Goal: Navigation & Orientation: Understand site structure

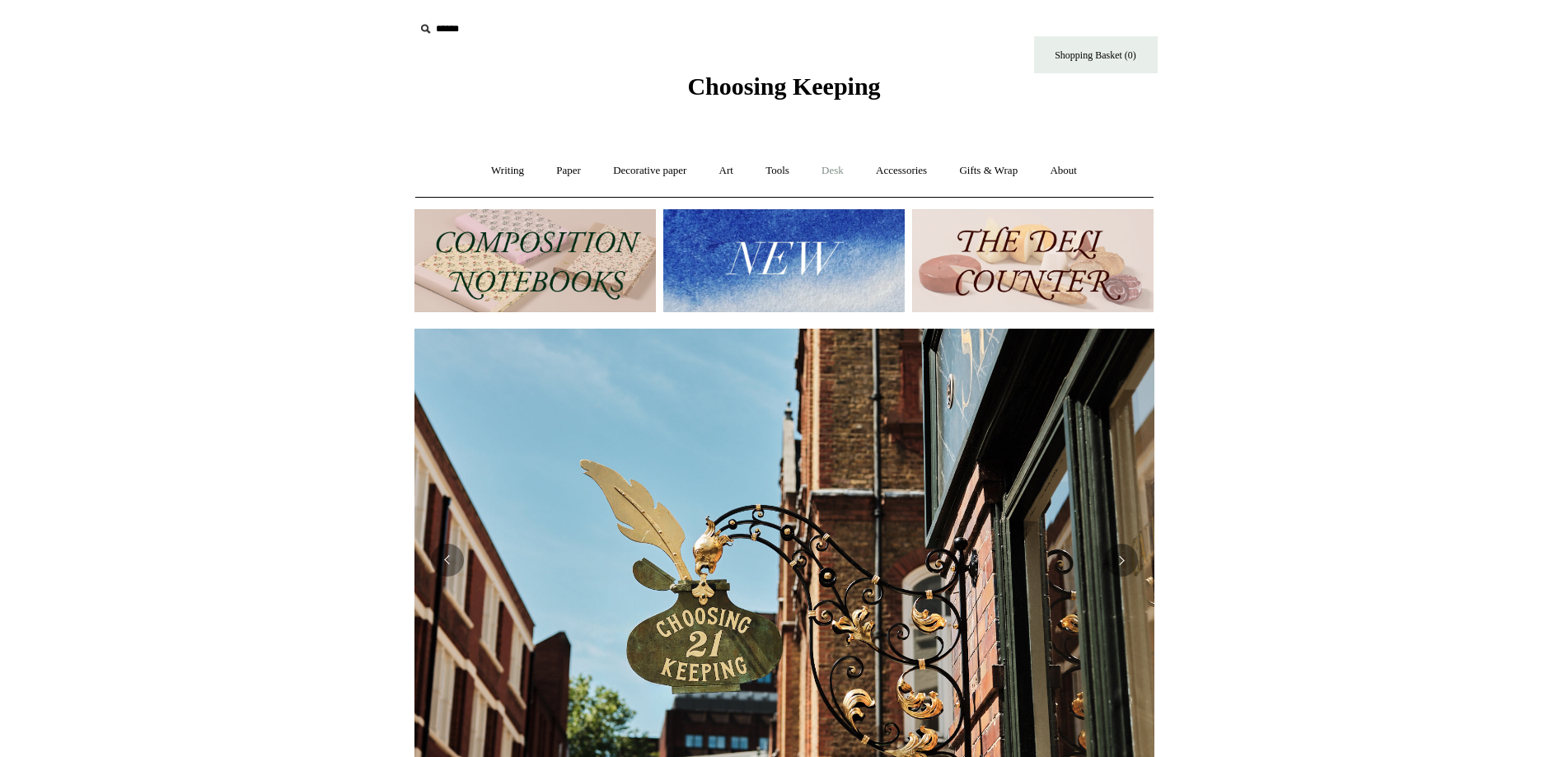
click at [830, 177] on link "Desk +" at bounding box center [832, 171] width 52 height 43
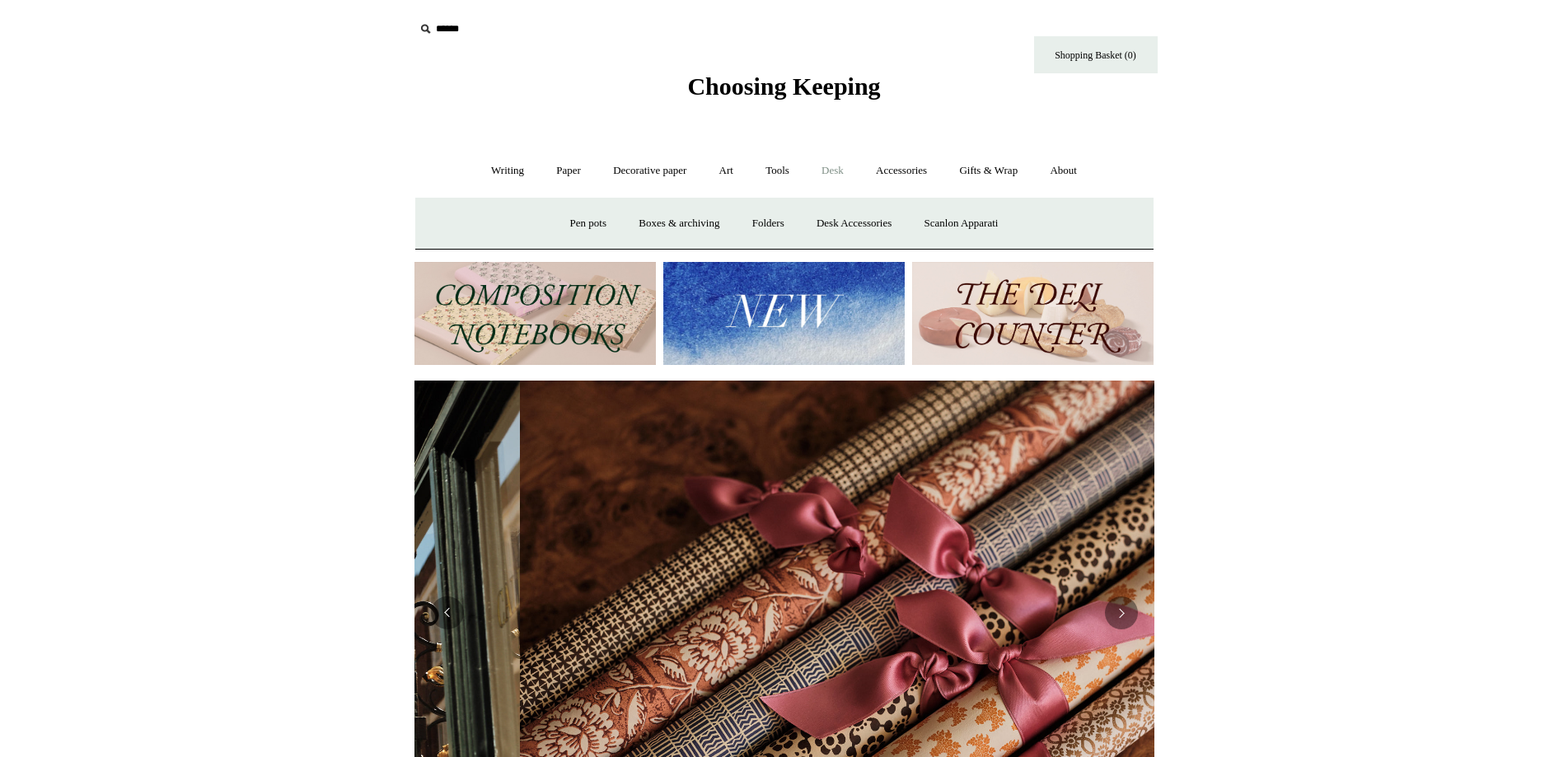
scroll to position [0, 1479]
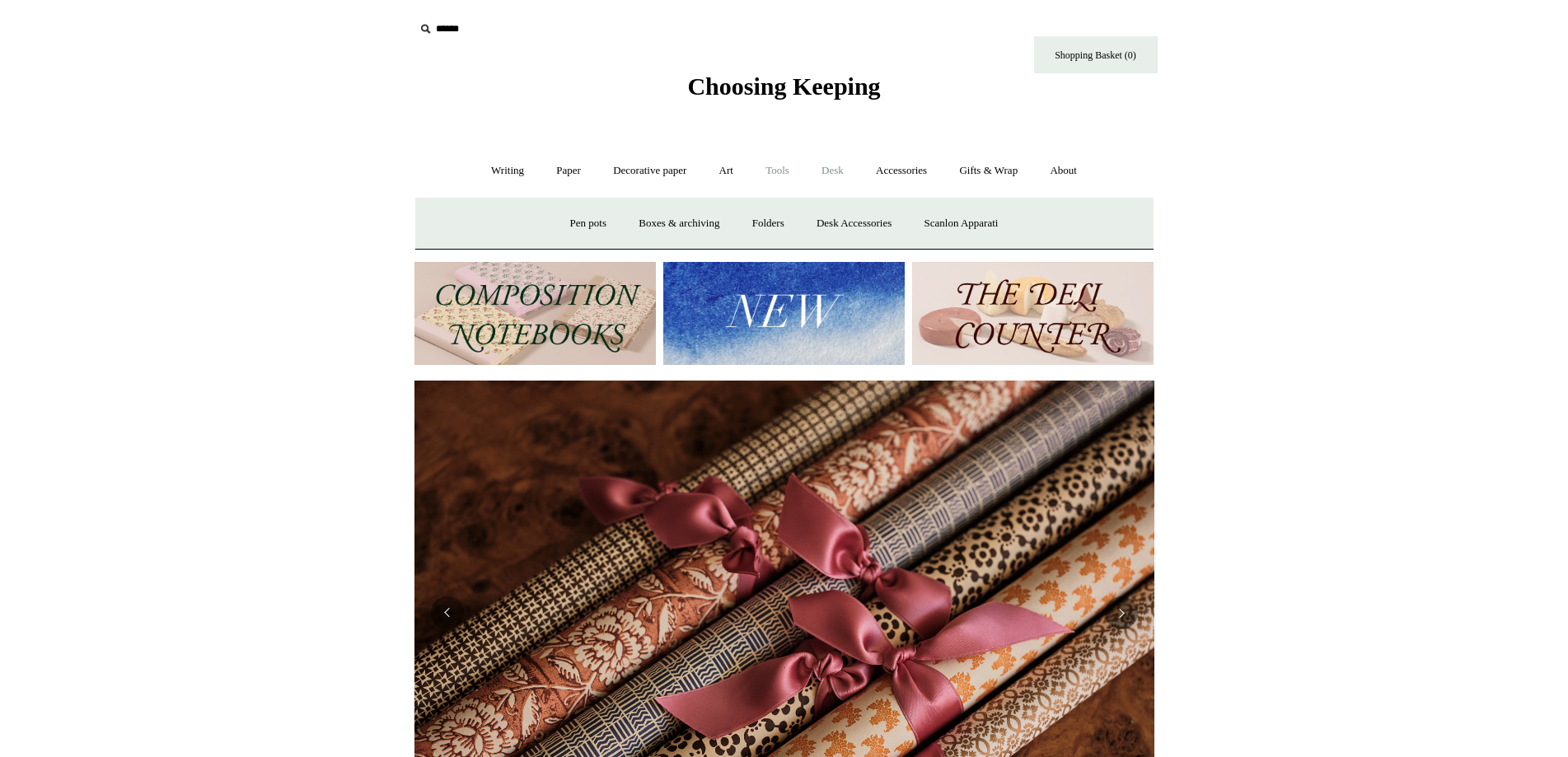
click at [793, 172] on link "Tools +" at bounding box center [777, 171] width 53 height 43
click at [721, 166] on link "Art +" at bounding box center [726, 171] width 43 height 43
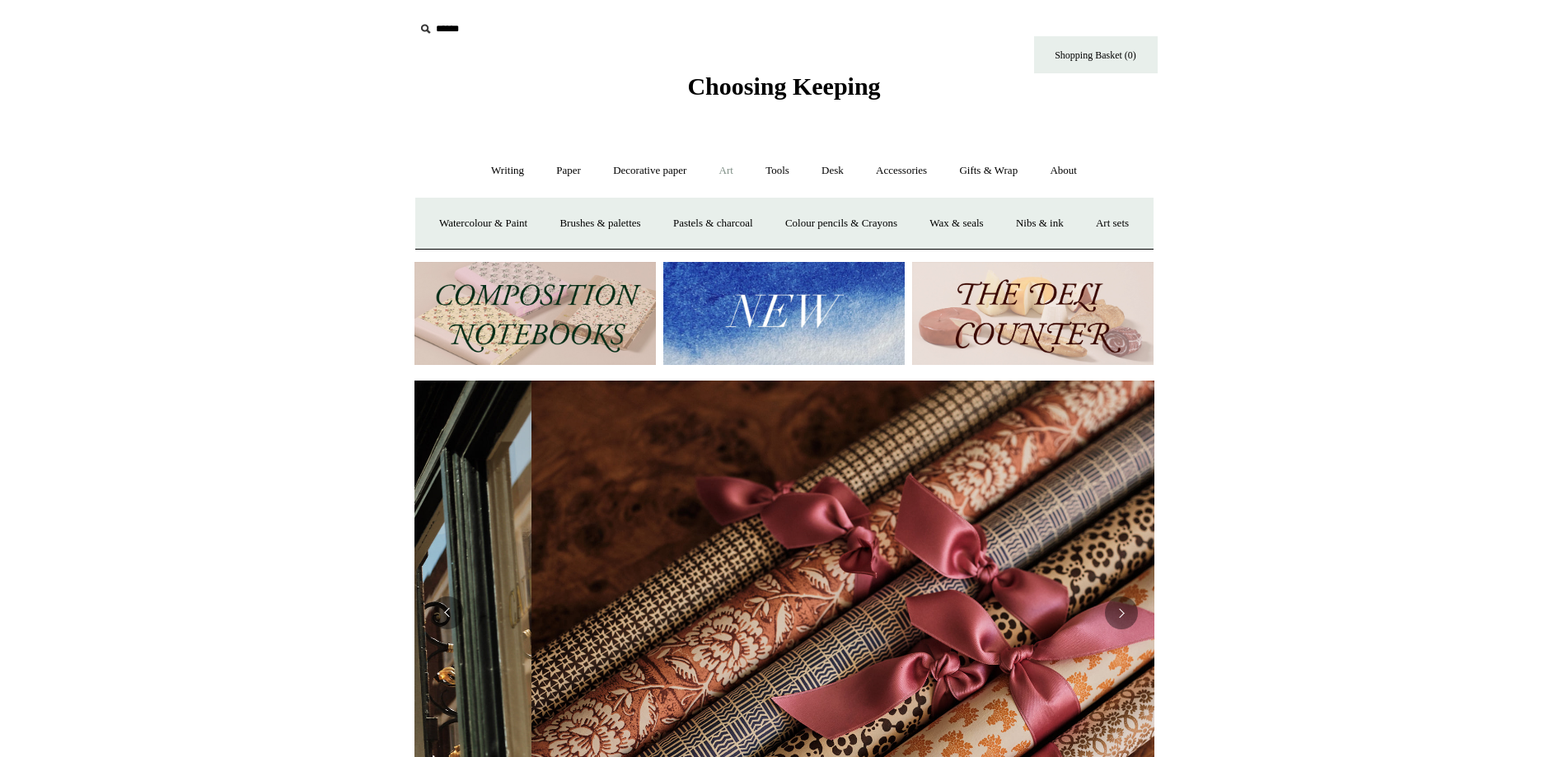
click at [722, 166] on link "Art -" at bounding box center [726, 171] width 43 height 43
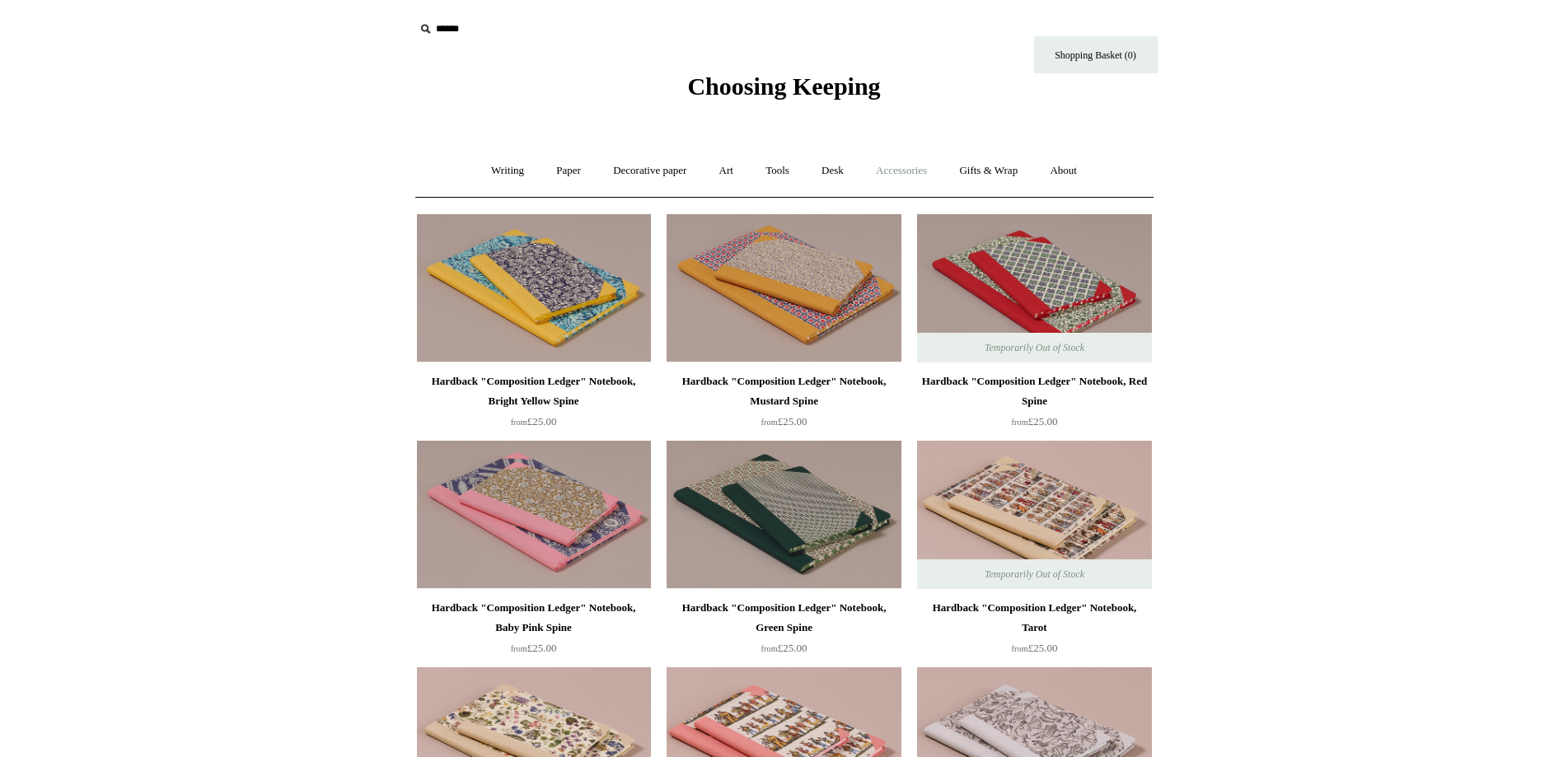
click at [904, 168] on link "Accessories +" at bounding box center [901, 171] width 81 height 43
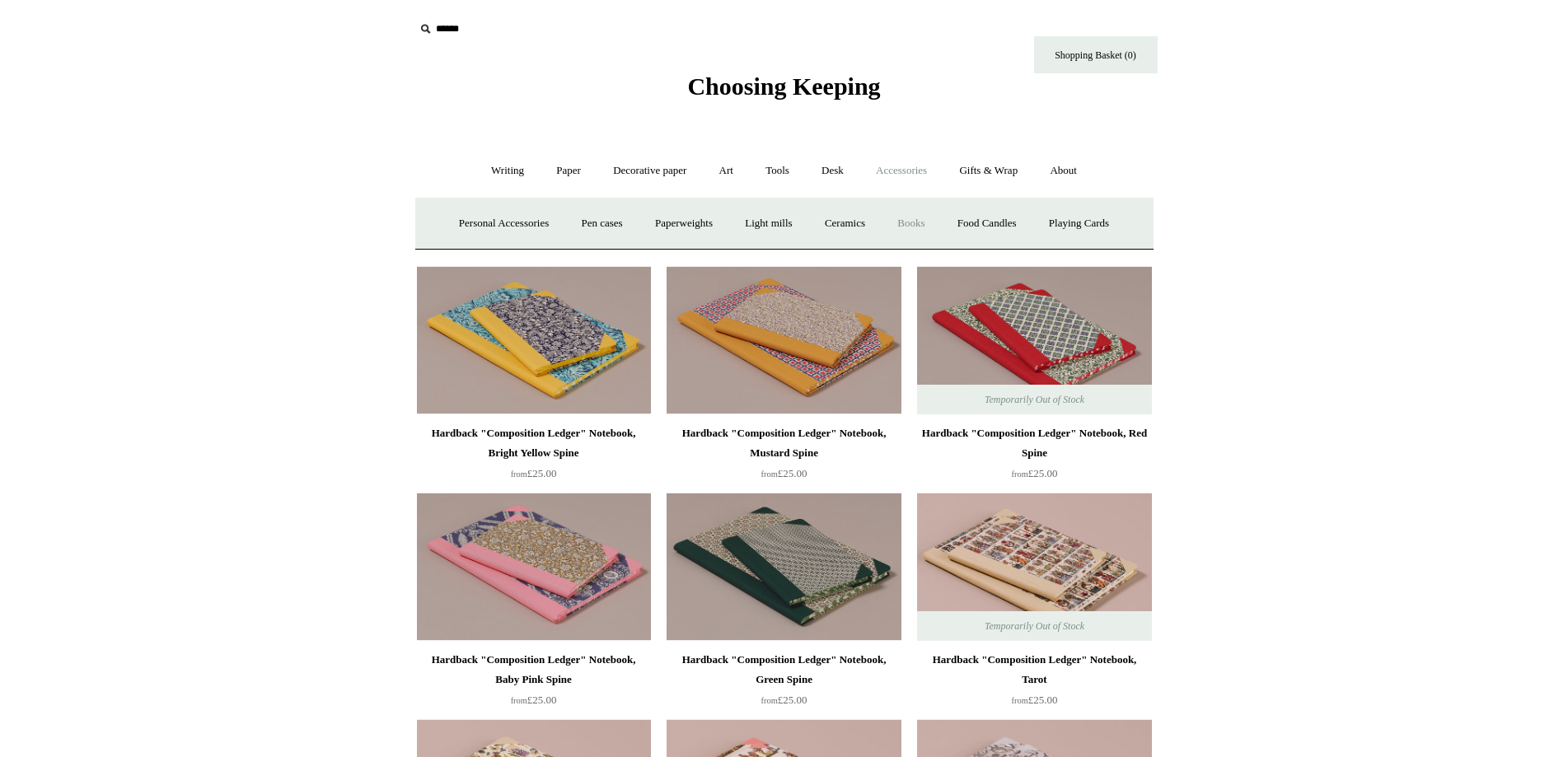
click at [917, 217] on link "Books" at bounding box center [911, 224] width 57 height 43
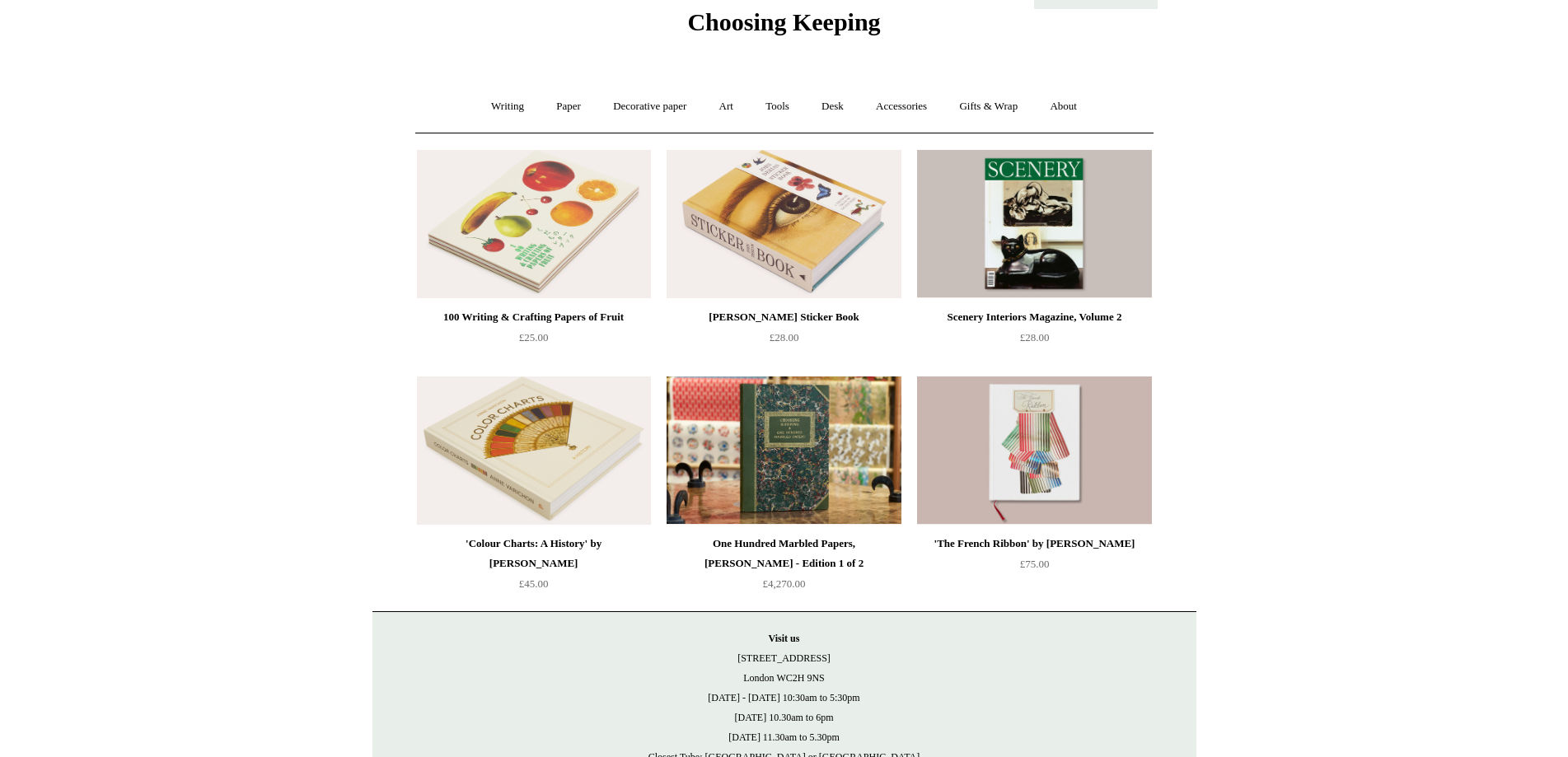
scroll to position [83, 0]
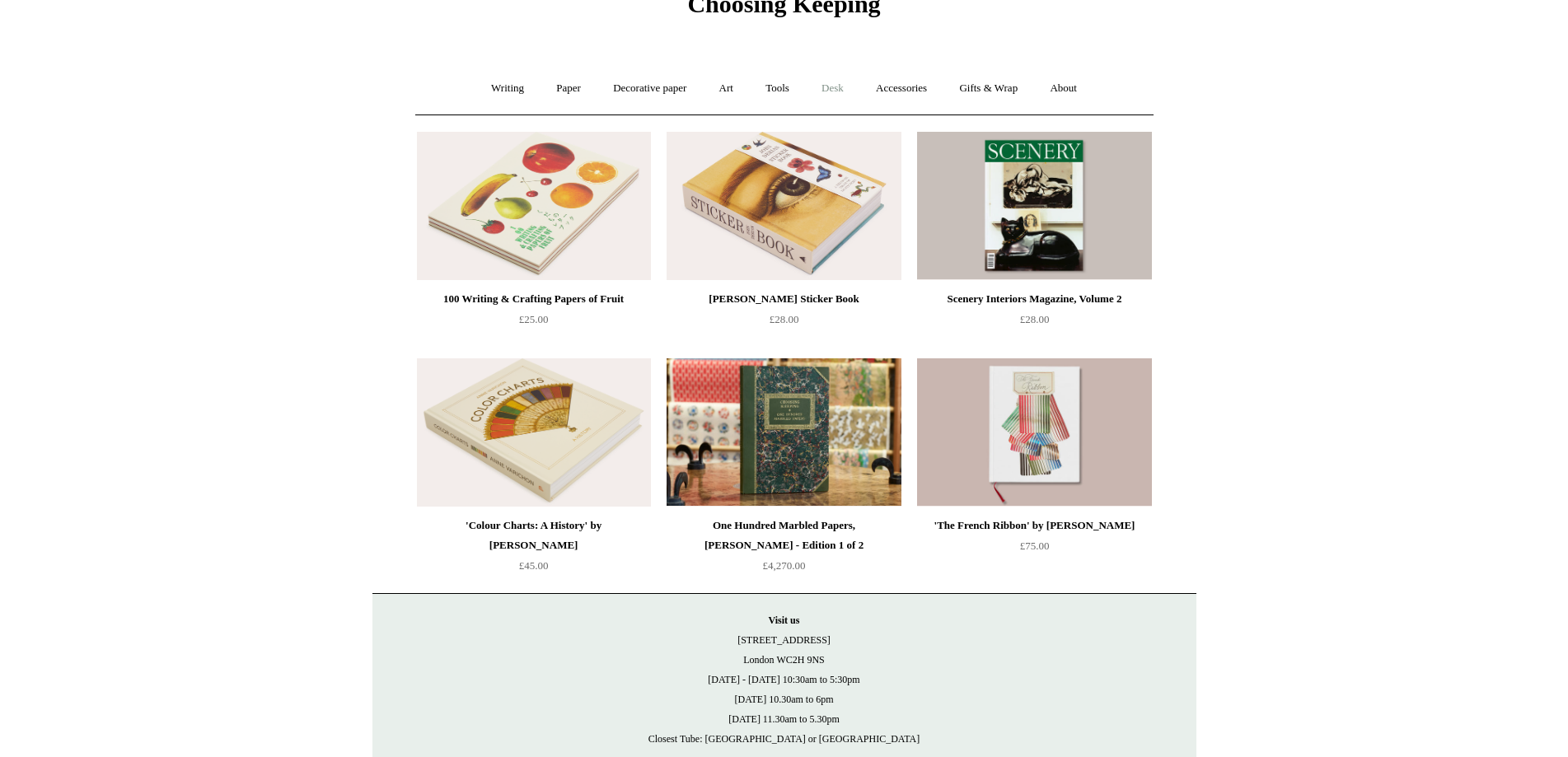
click at [837, 93] on link "Desk +" at bounding box center [832, 89] width 52 height 43
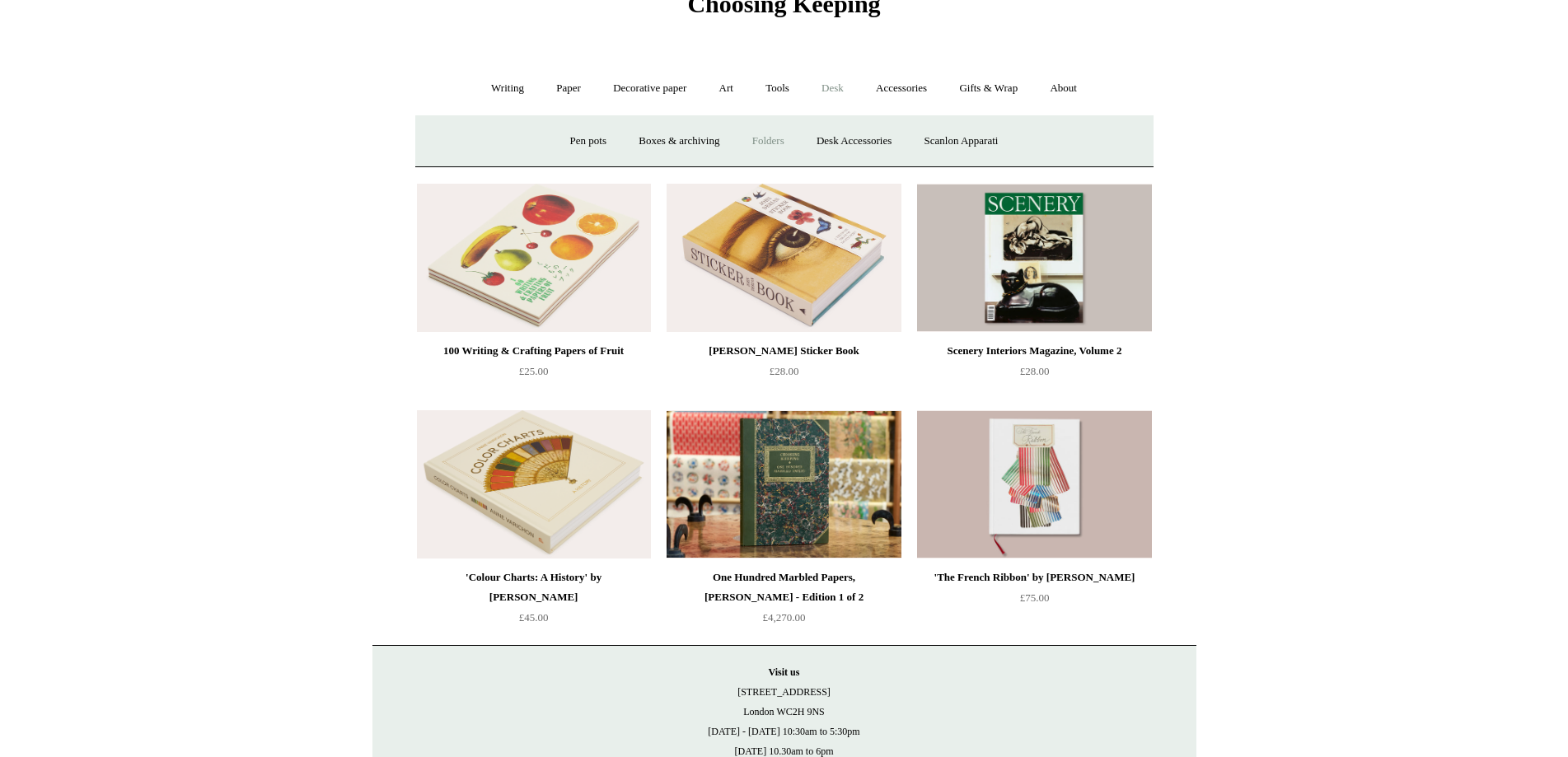
click at [759, 150] on link "Folders" at bounding box center [768, 141] width 62 height 43
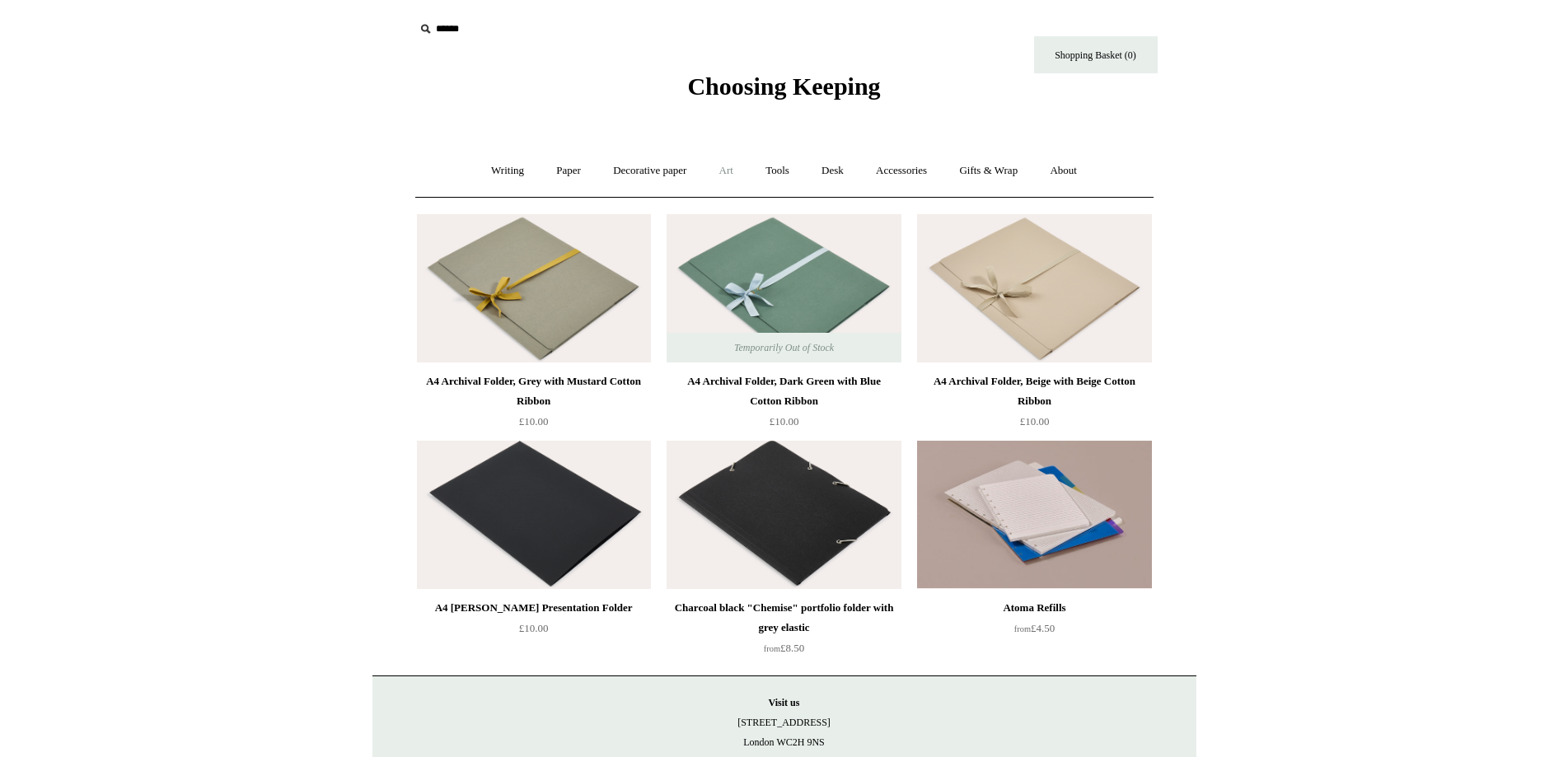
click at [718, 160] on link "Art +" at bounding box center [726, 171] width 43 height 43
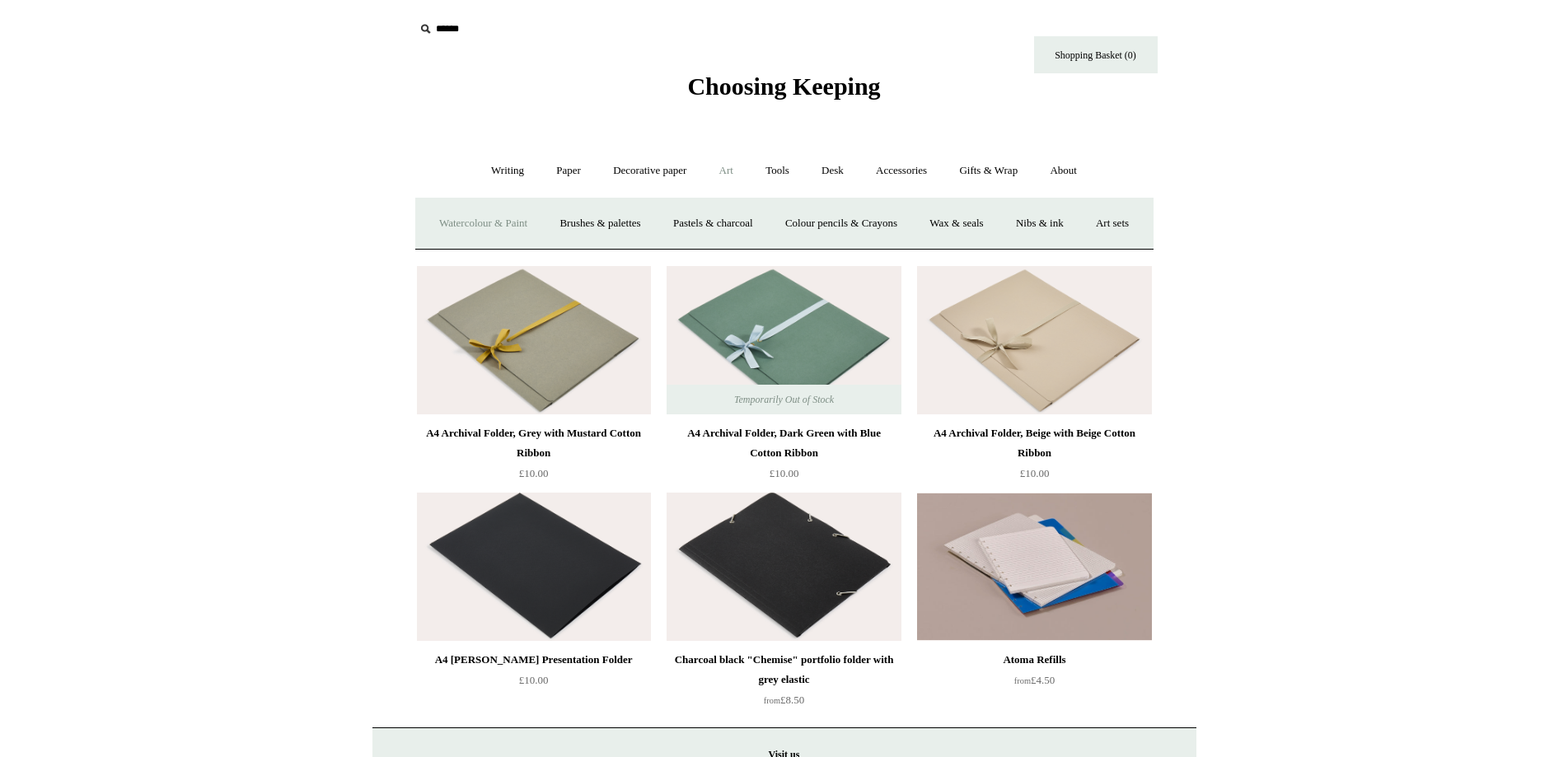
click at [503, 224] on link "Watercolour & Paint" at bounding box center [482, 224] width 117 height 43
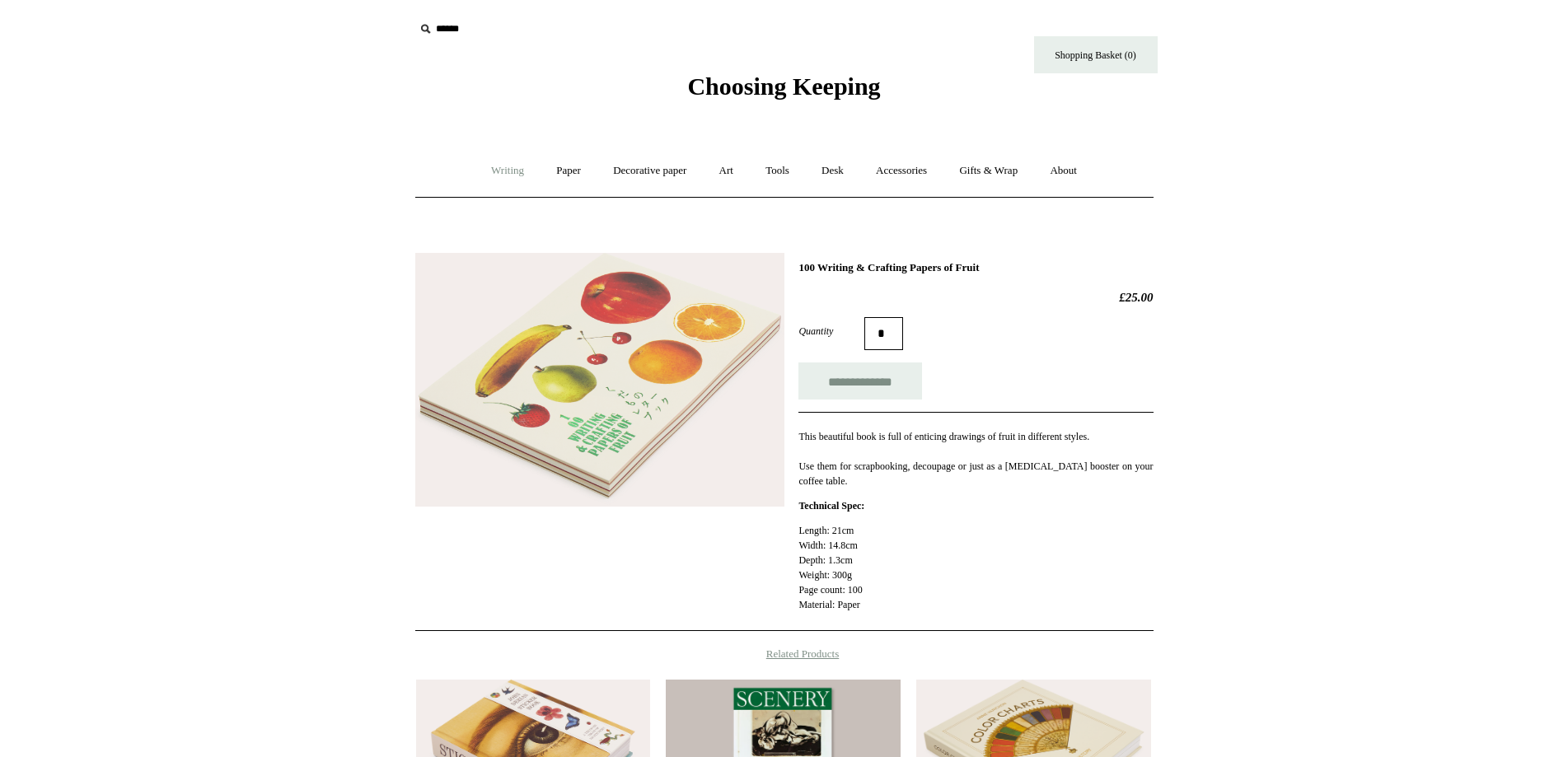
click at [508, 168] on link "Writing +" at bounding box center [507, 171] width 62 height 43
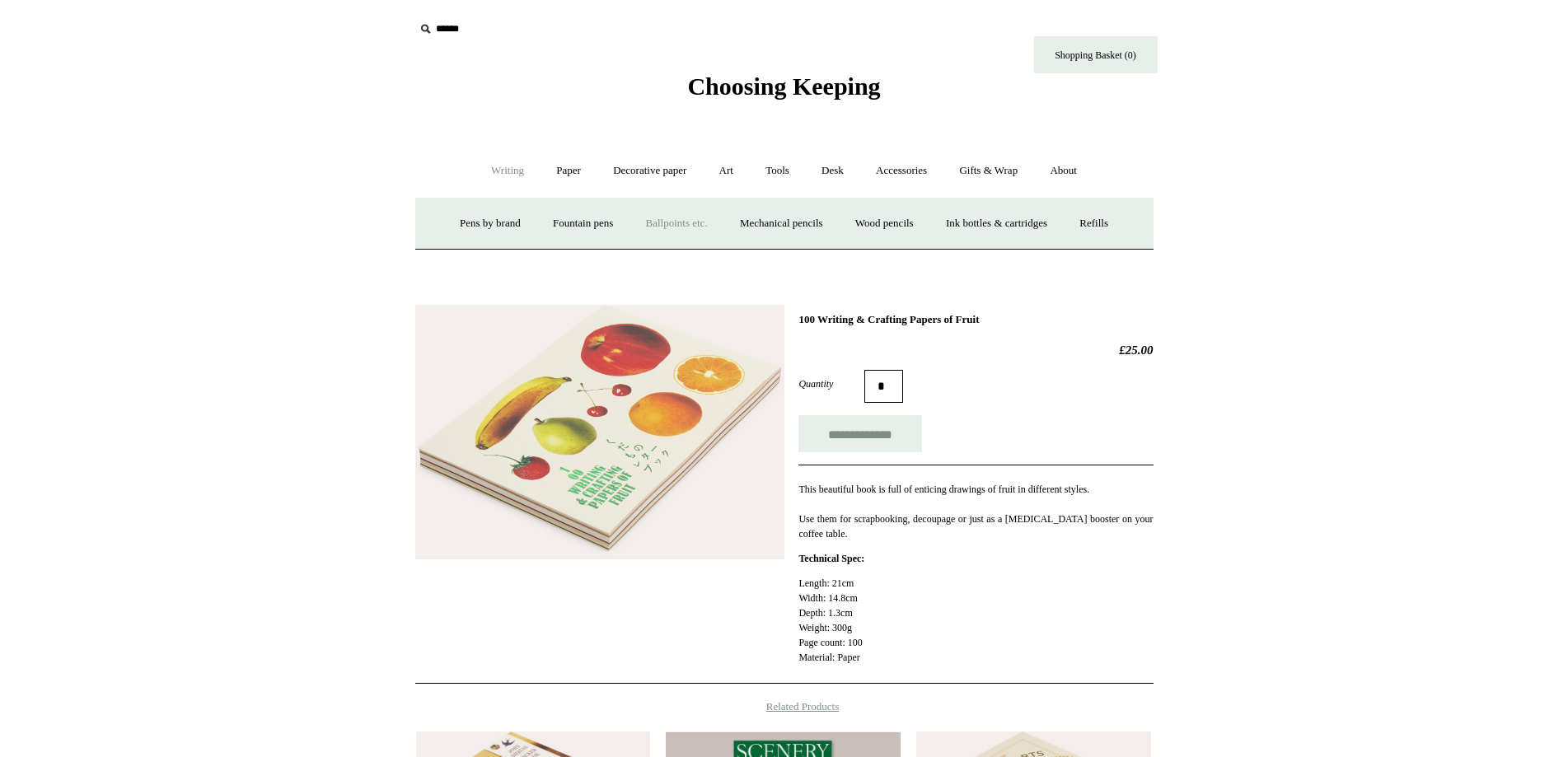
click at [682, 232] on link "Ballpoints etc. +" at bounding box center [677, 224] width 92 height 43
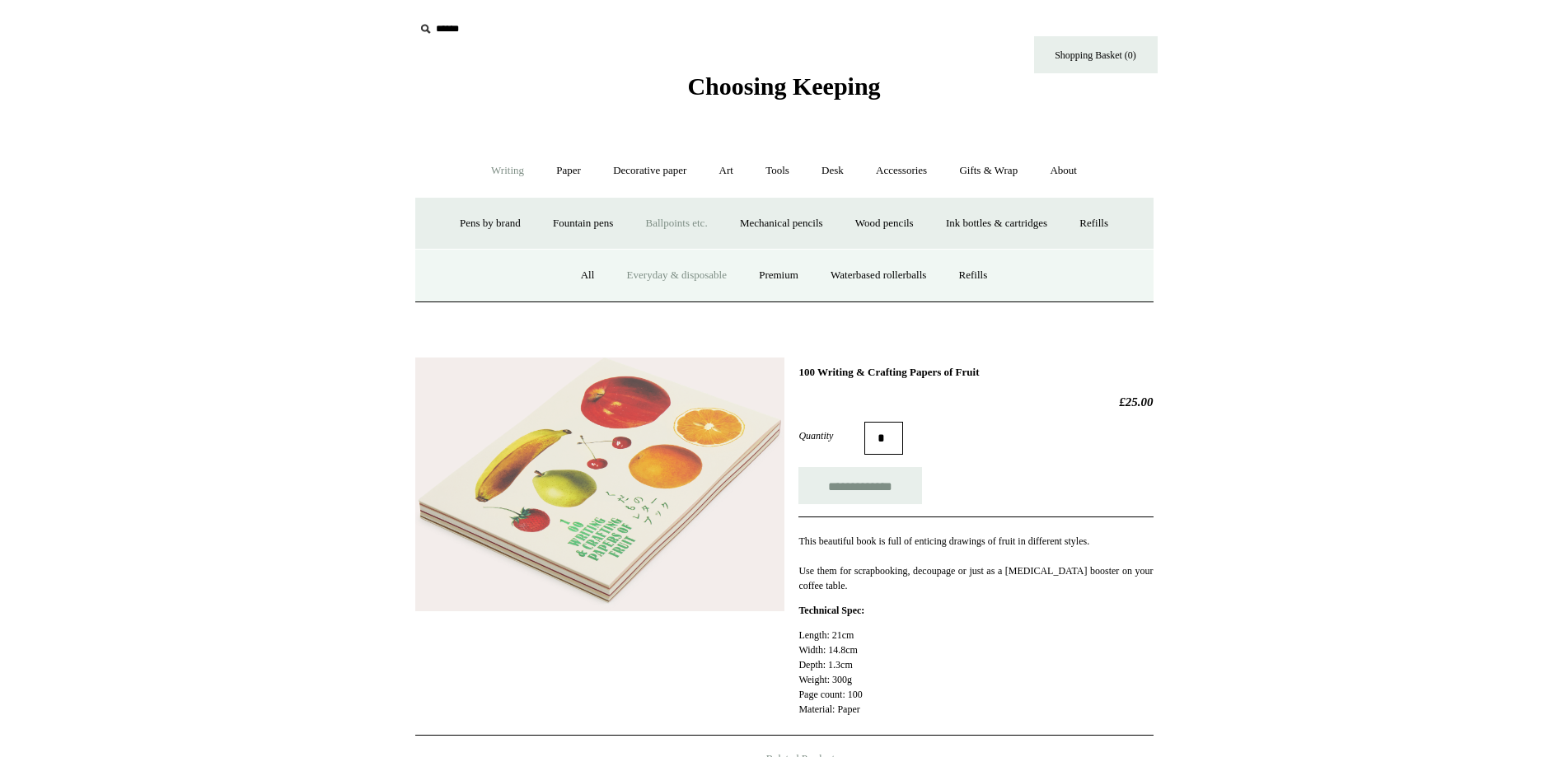
click at [662, 273] on link "Everyday & disposable" at bounding box center [677, 275] width 129 height 43
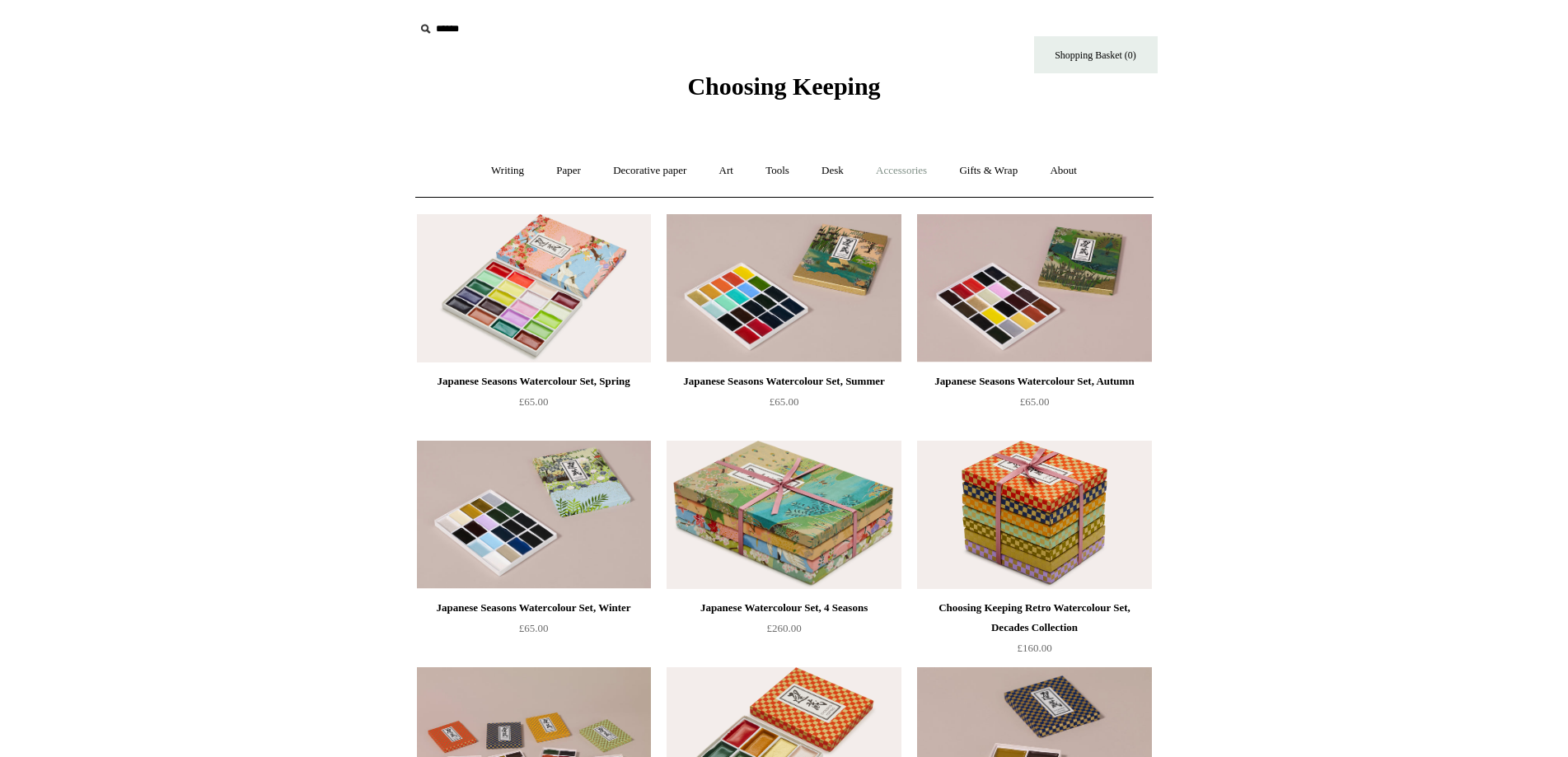
click at [911, 177] on link "Accessories +" at bounding box center [901, 171] width 81 height 43
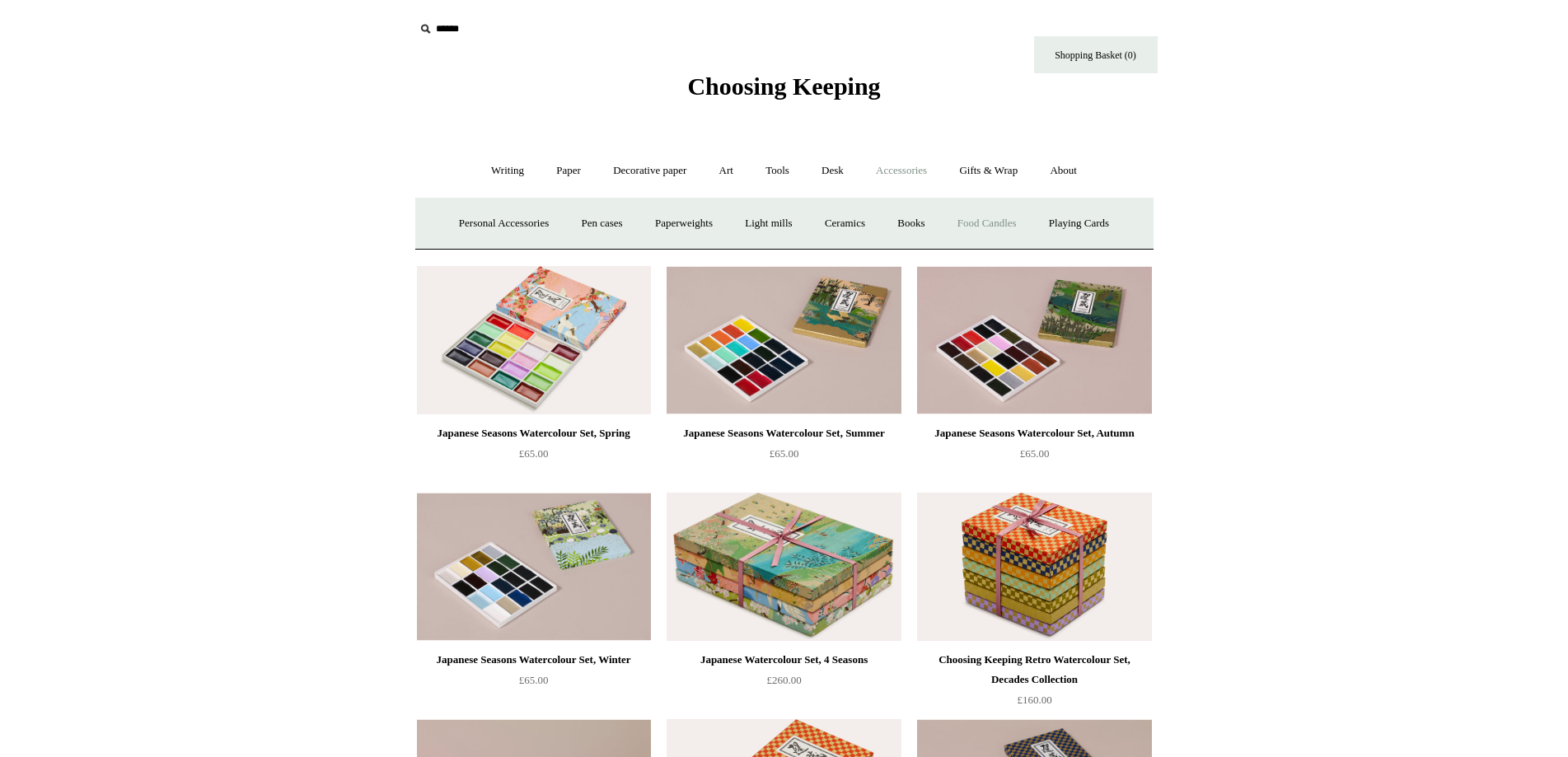
click at [995, 221] on link "Food Candles" at bounding box center [987, 224] width 89 height 43
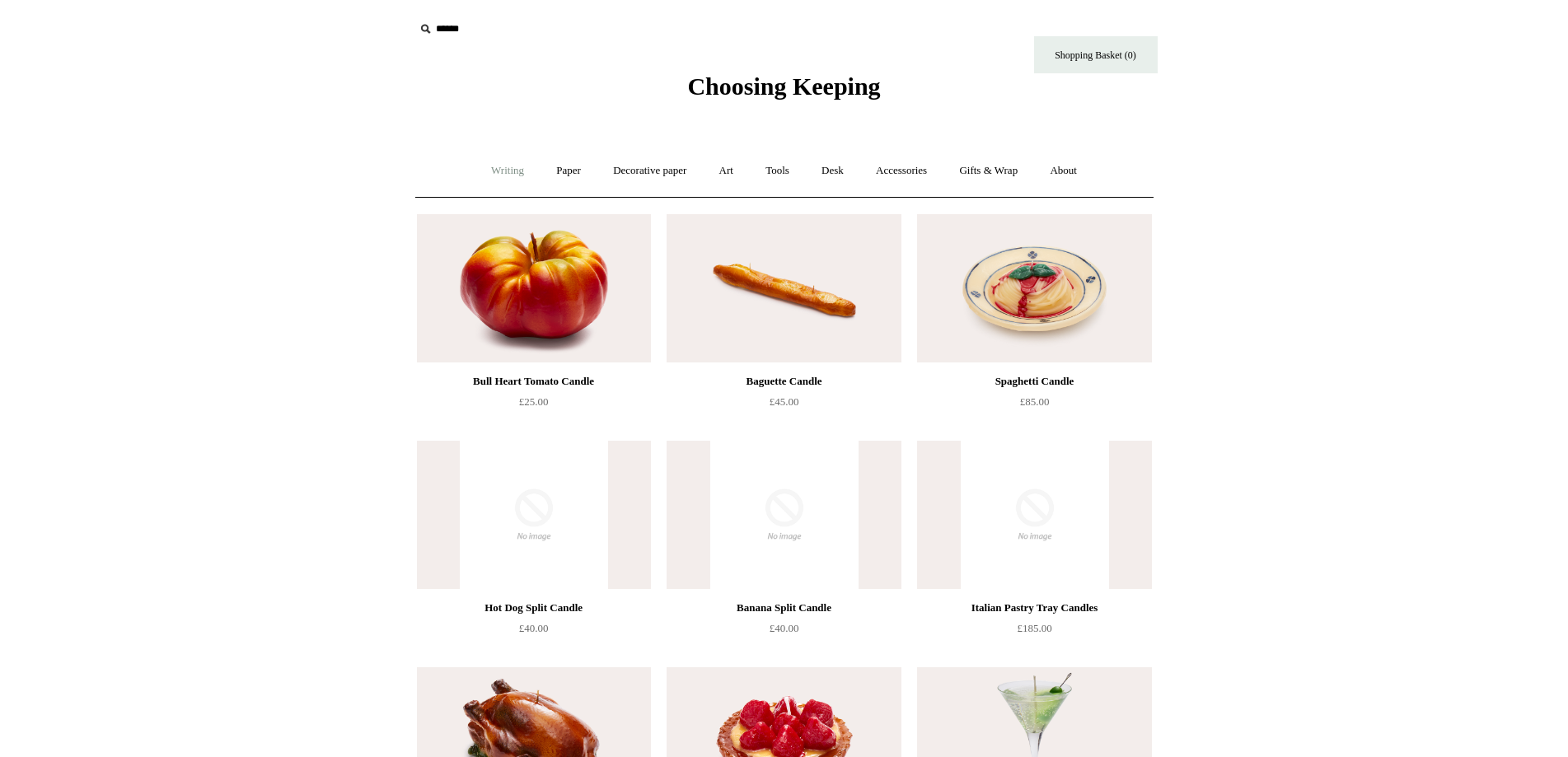
click at [498, 170] on link "Writing +" at bounding box center [507, 171] width 62 height 43
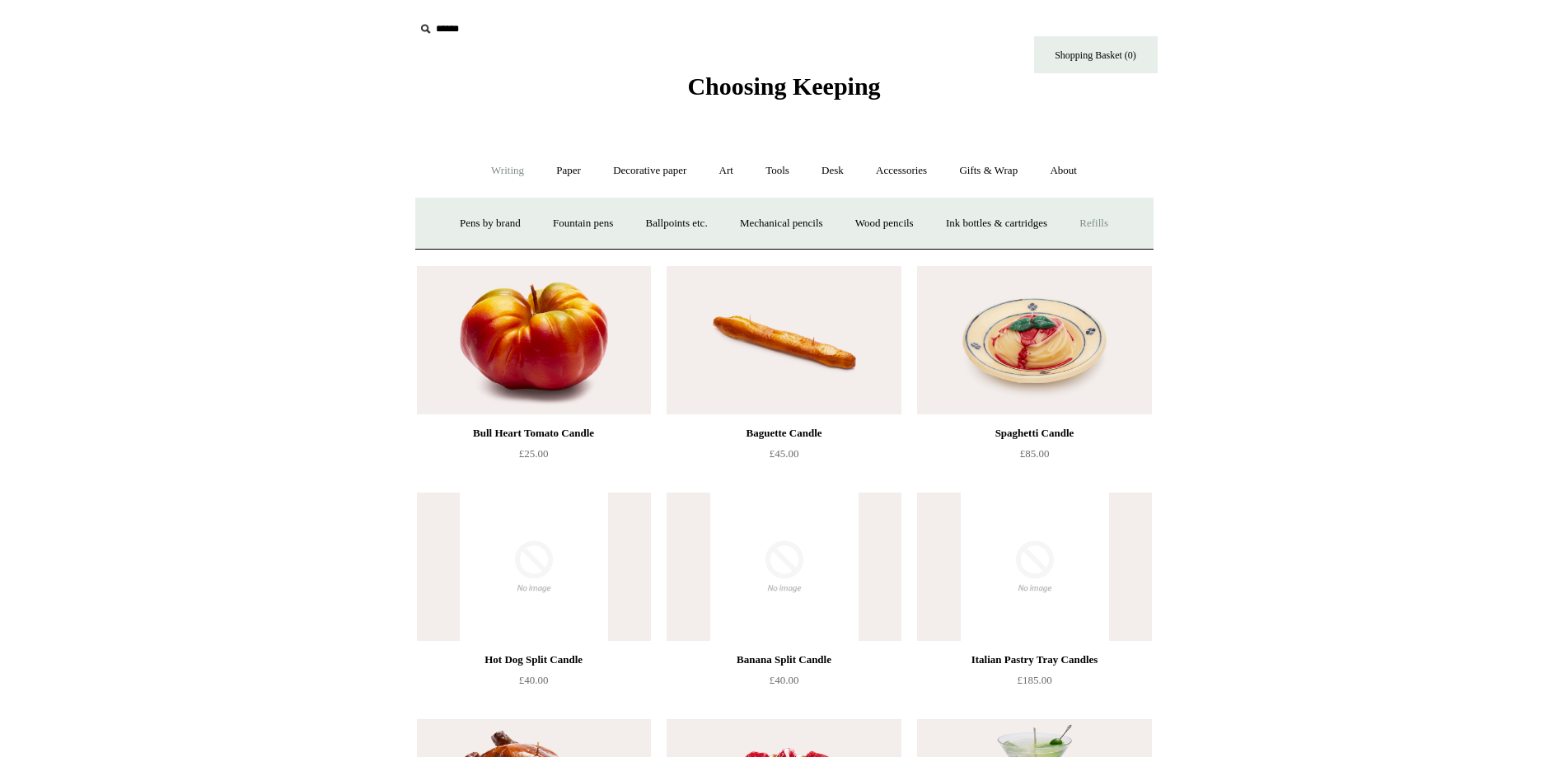
click at [1107, 223] on link "Refills +" at bounding box center [1093, 224] width 58 height 43
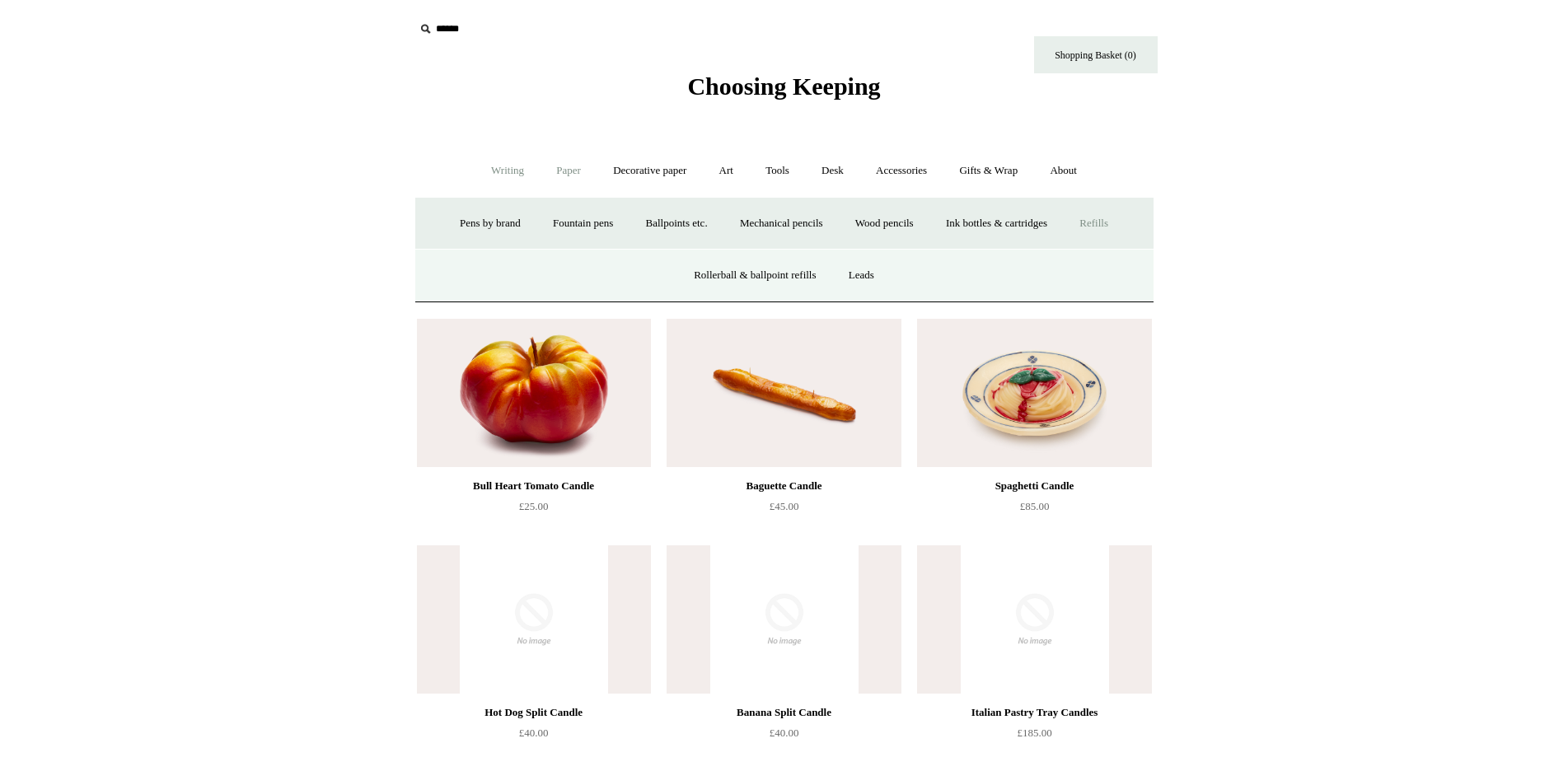
click at [556, 174] on link "Paper +" at bounding box center [568, 171] width 54 height 43
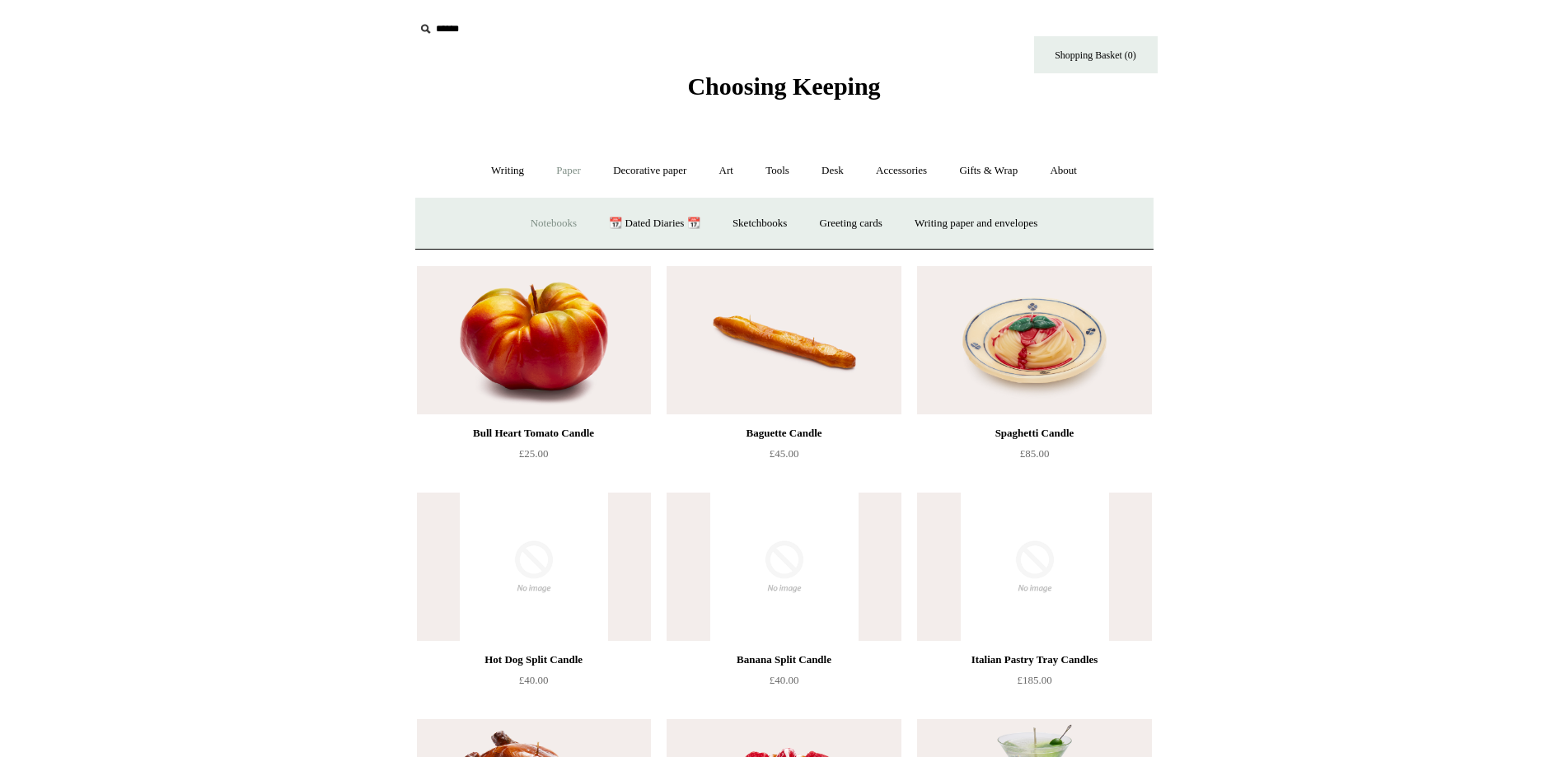
click at [547, 229] on link "Notebooks +" at bounding box center [553, 224] width 76 height 43
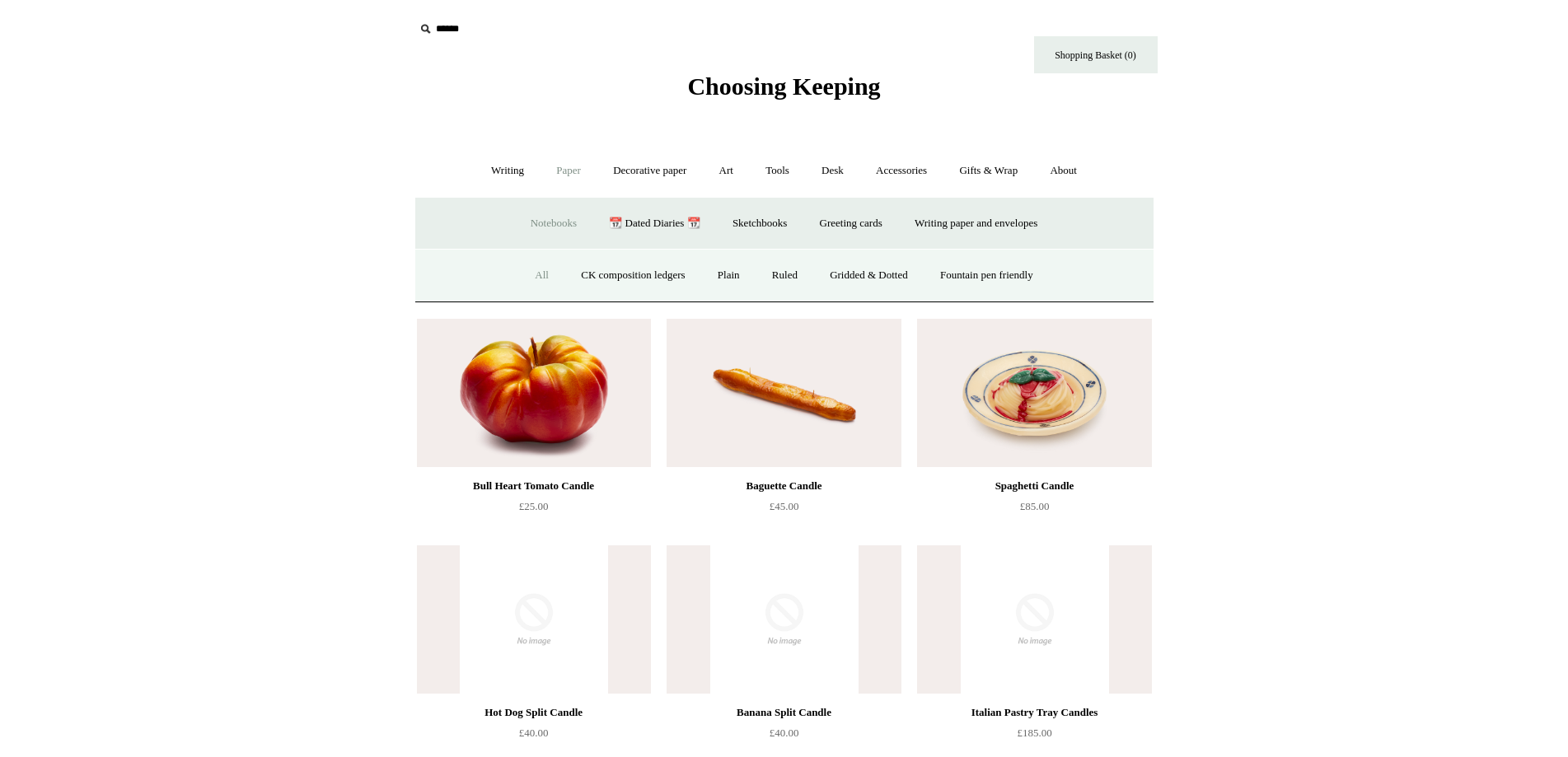
click at [527, 271] on link "All" at bounding box center [541, 275] width 43 height 43
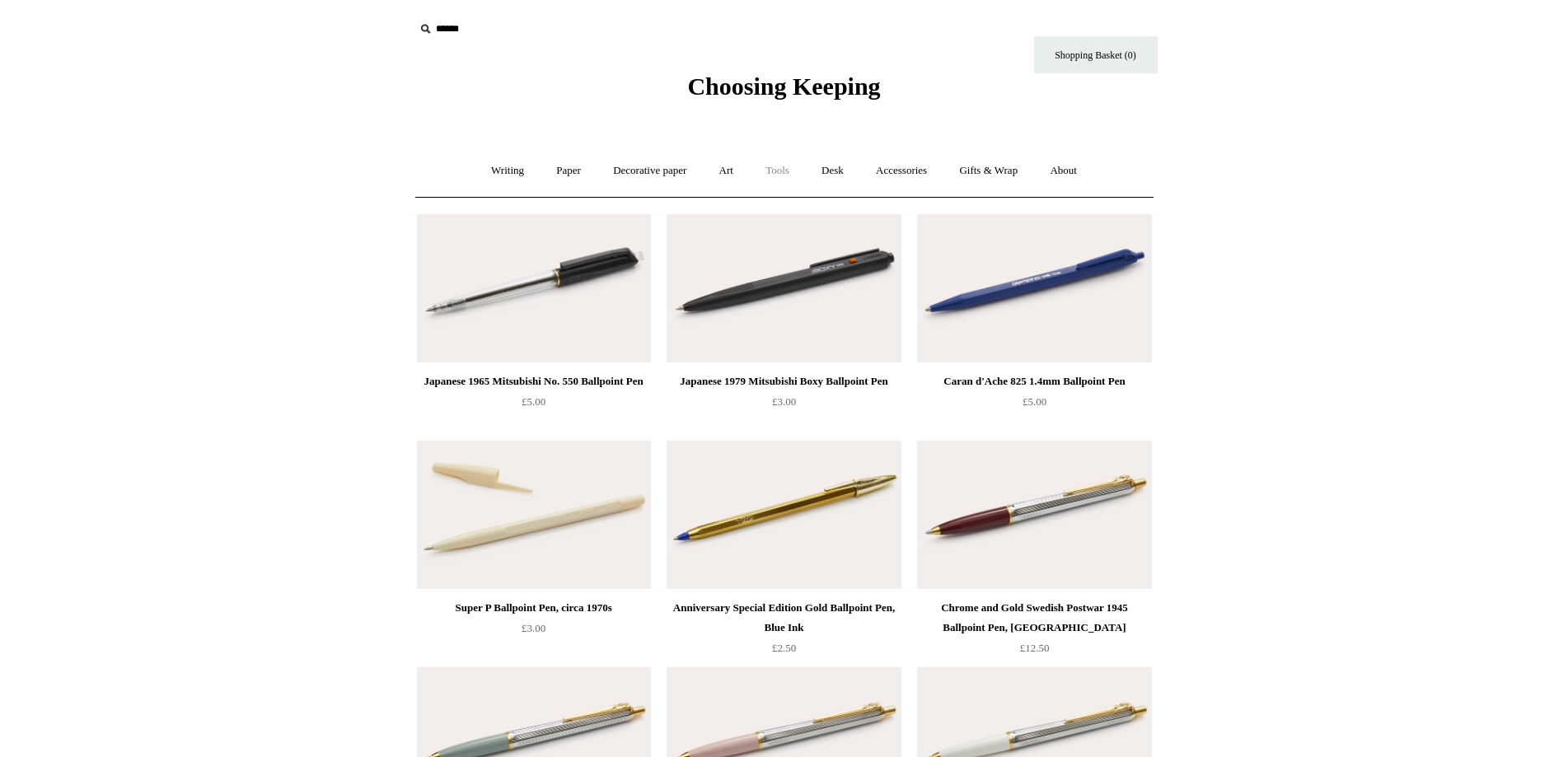
click at [796, 176] on link "Tools +" at bounding box center [777, 171] width 53 height 43
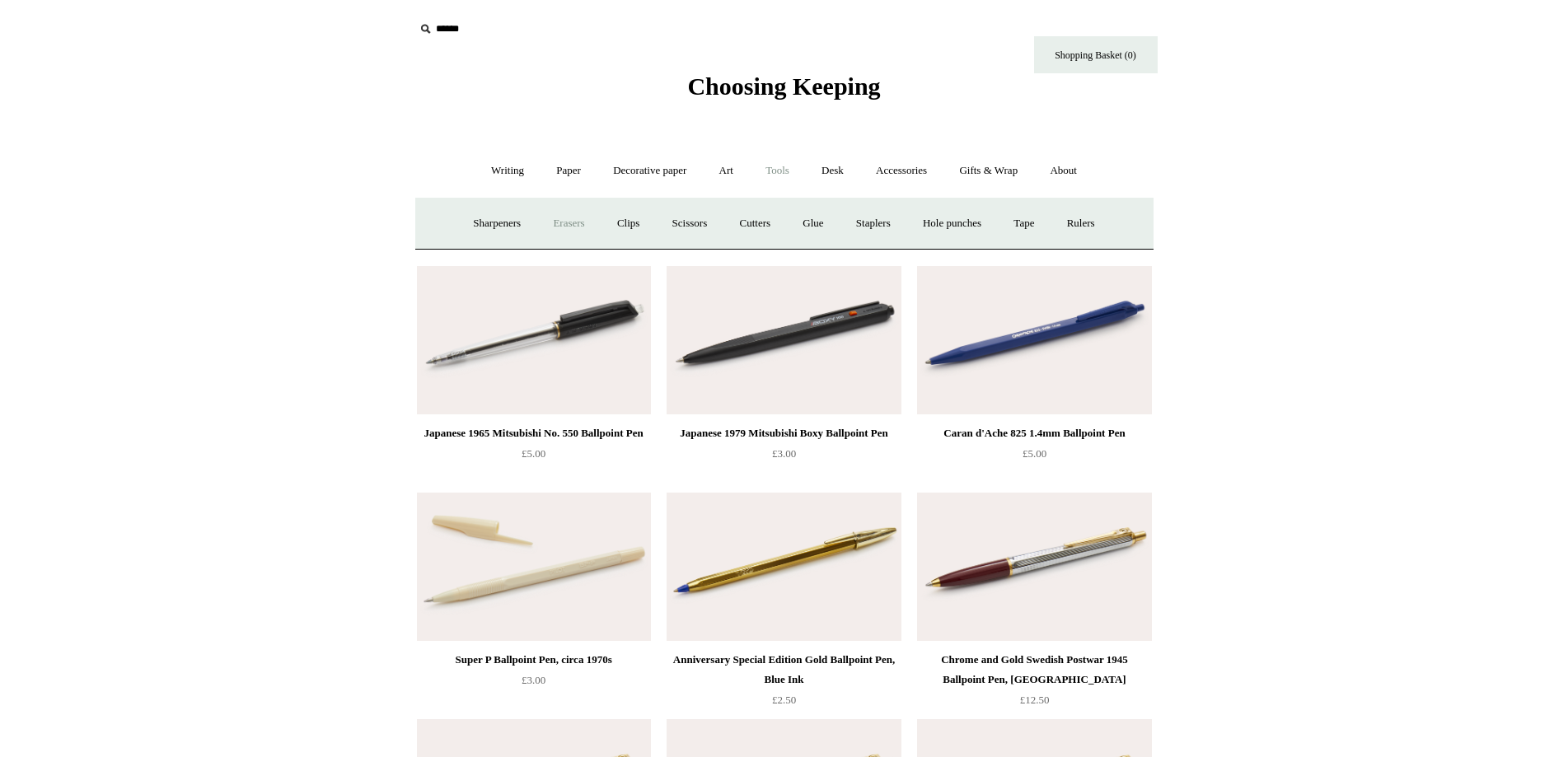
click at [555, 230] on link "Erasers" at bounding box center [568, 224] width 61 height 43
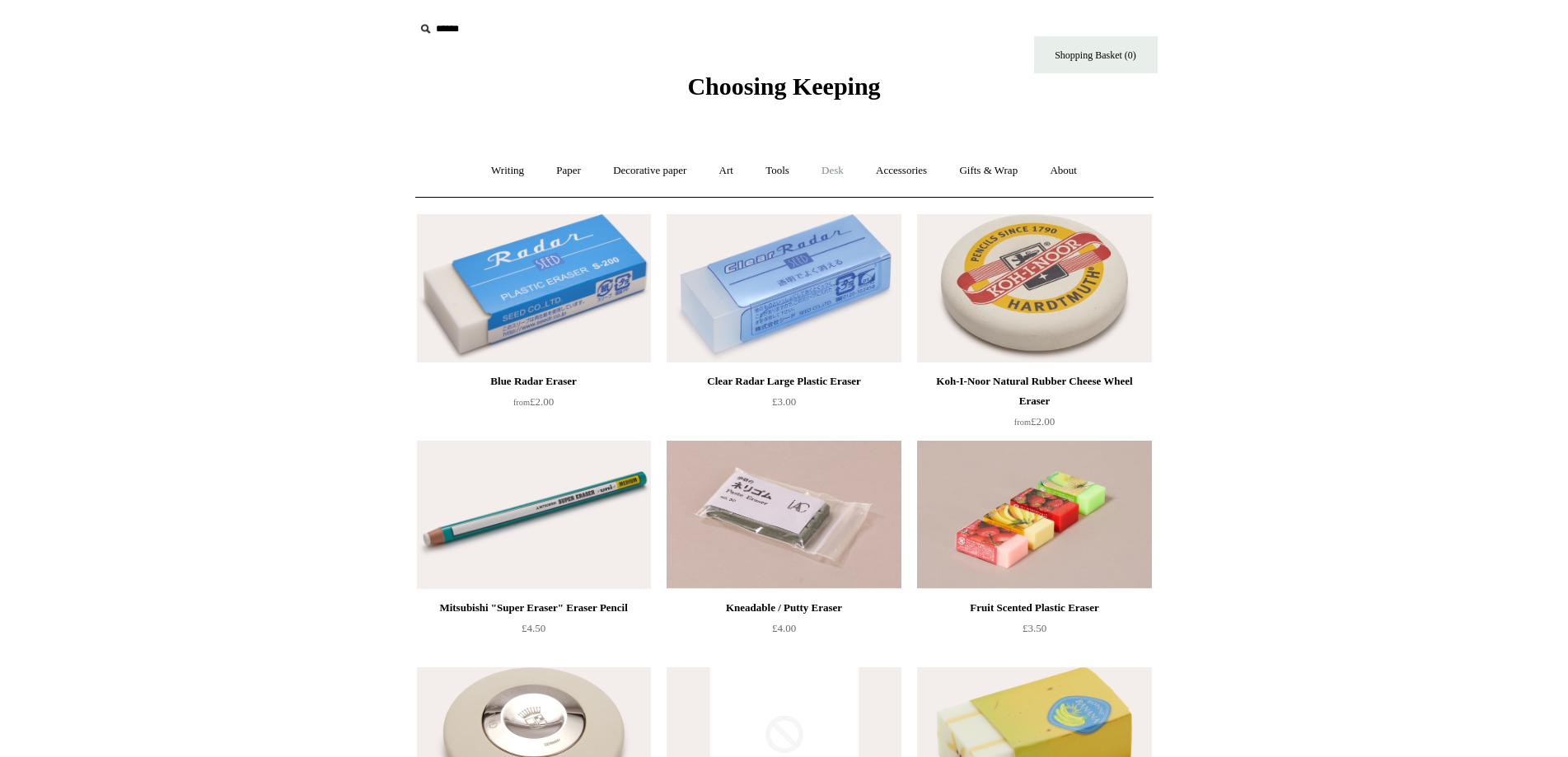
click at [842, 181] on link "Desk +" at bounding box center [832, 171] width 52 height 43
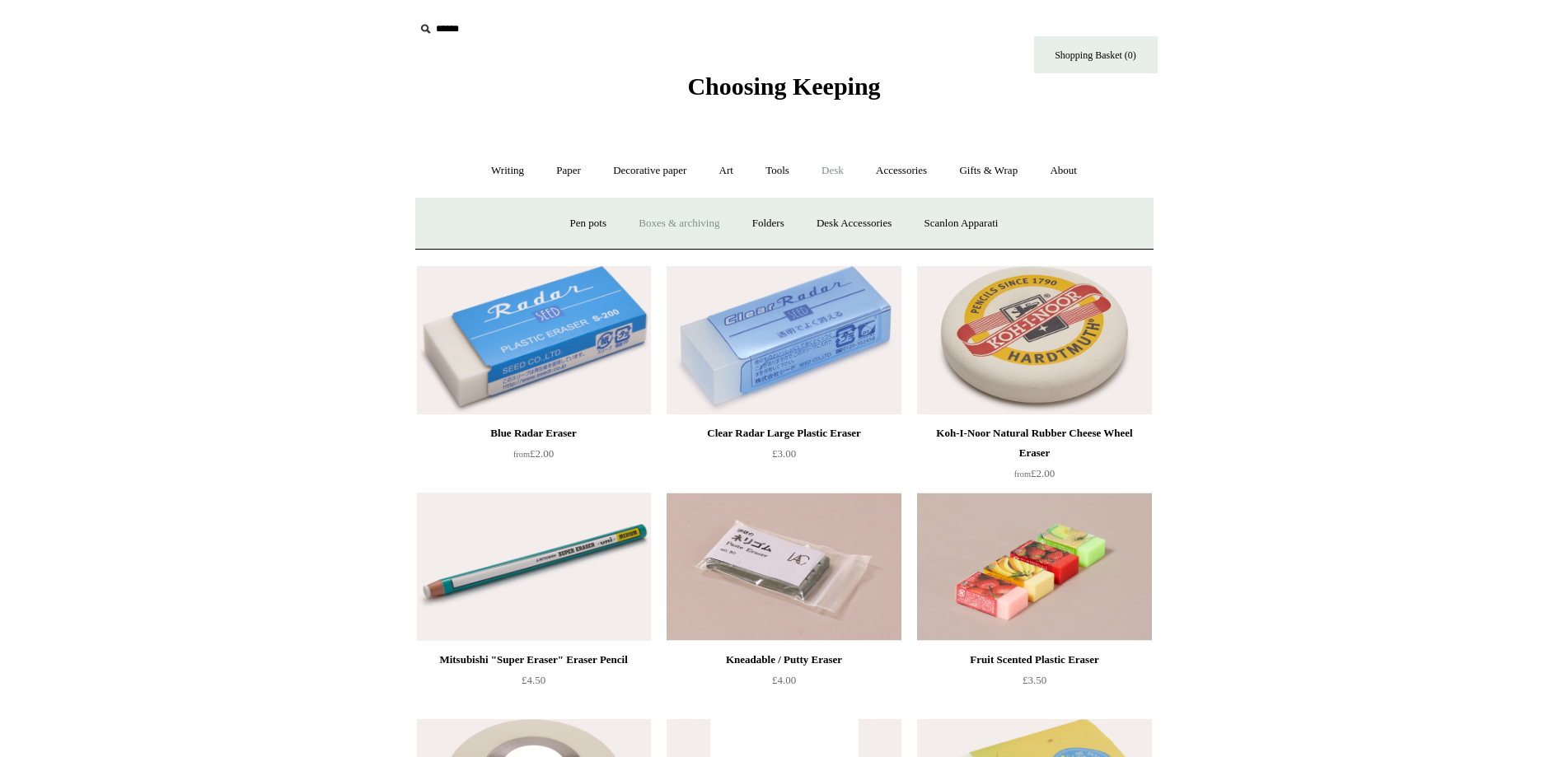
click at [662, 227] on link "Boxes & archiving" at bounding box center [678, 224] width 110 height 43
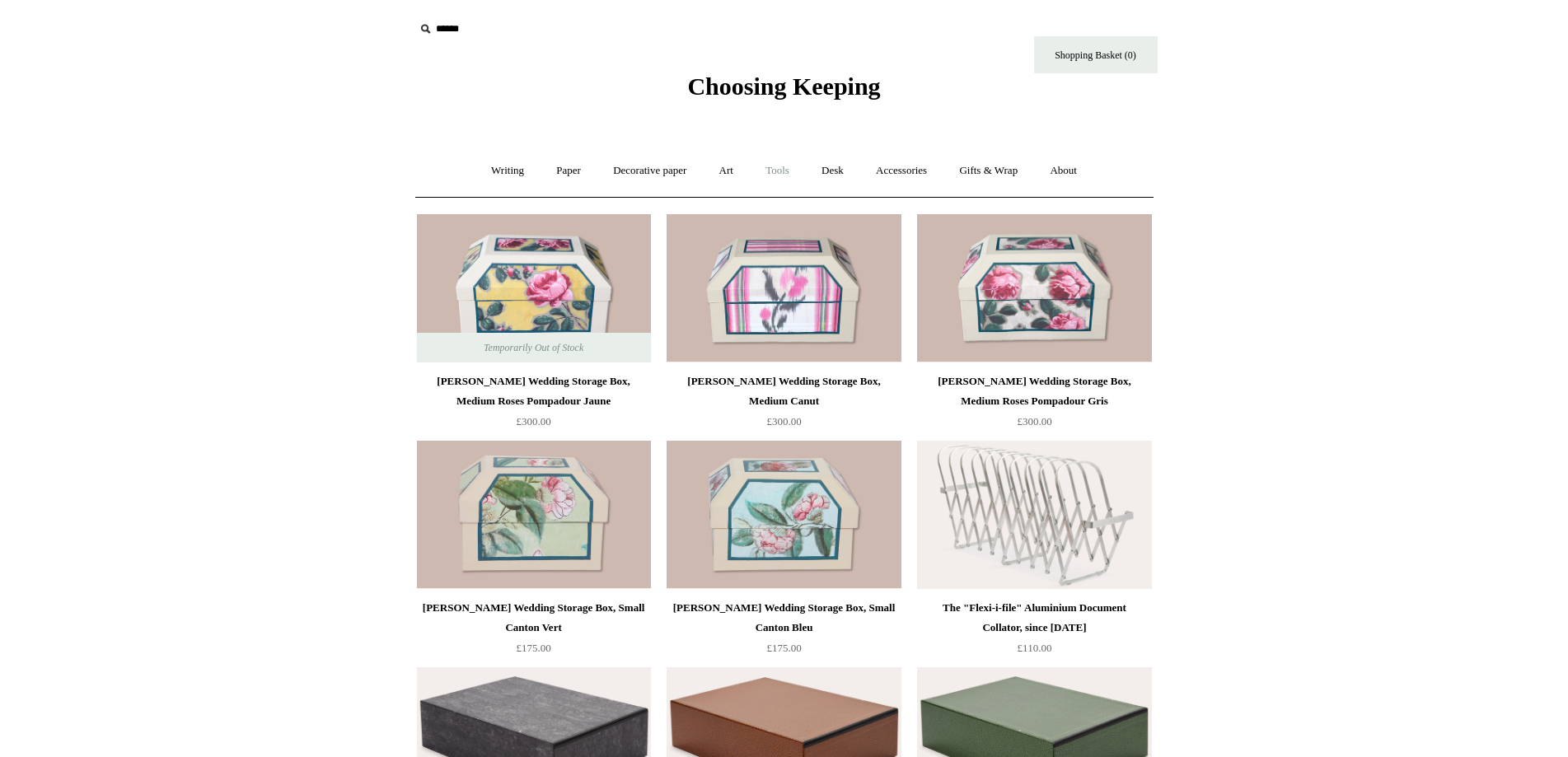
click at [789, 168] on link "Tools +" at bounding box center [777, 171] width 53 height 43
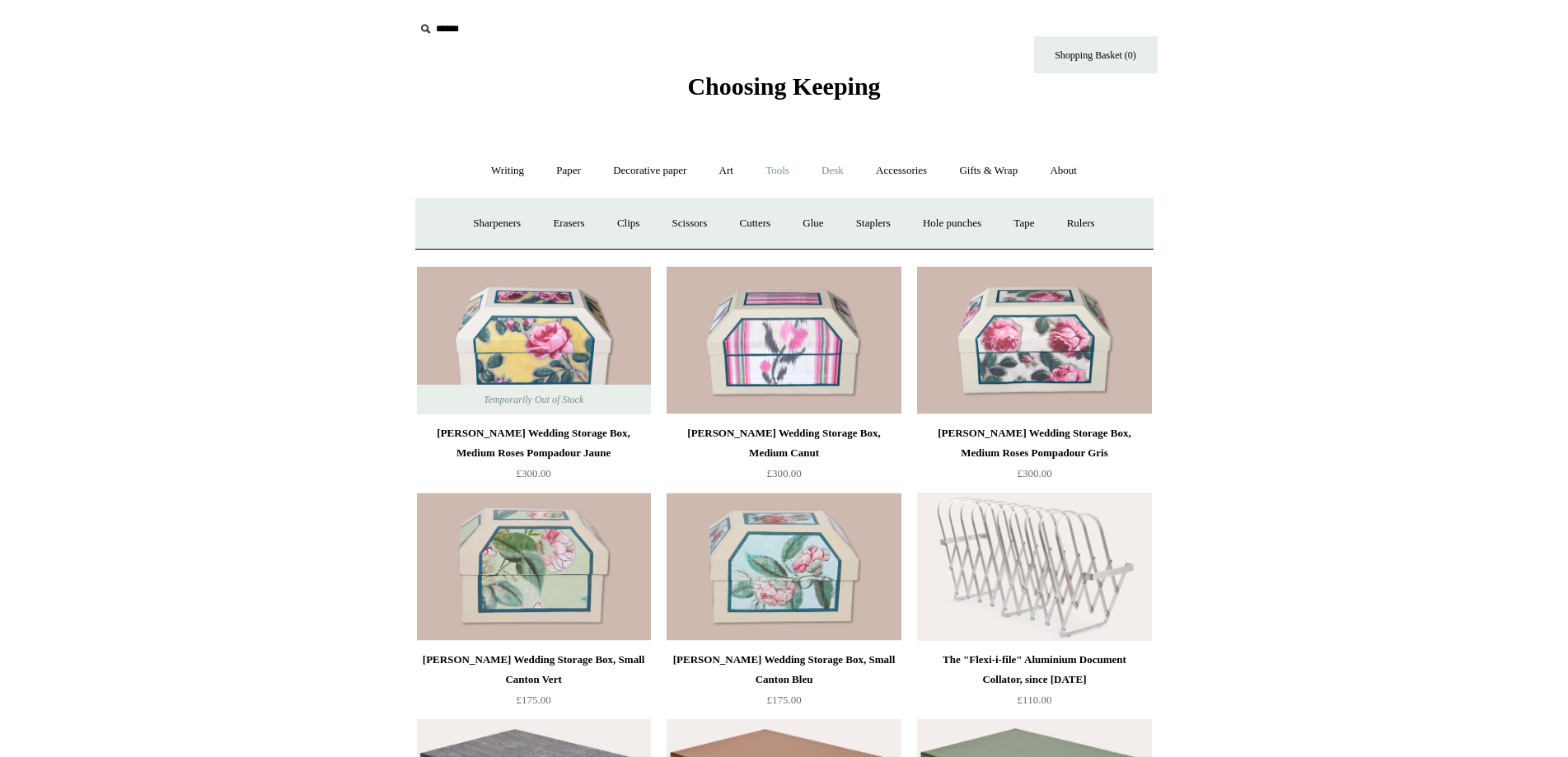
click at [827, 179] on link "Desk +" at bounding box center [832, 171] width 52 height 43
click at [777, 220] on link "Folders" at bounding box center [768, 224] width 62 height 43
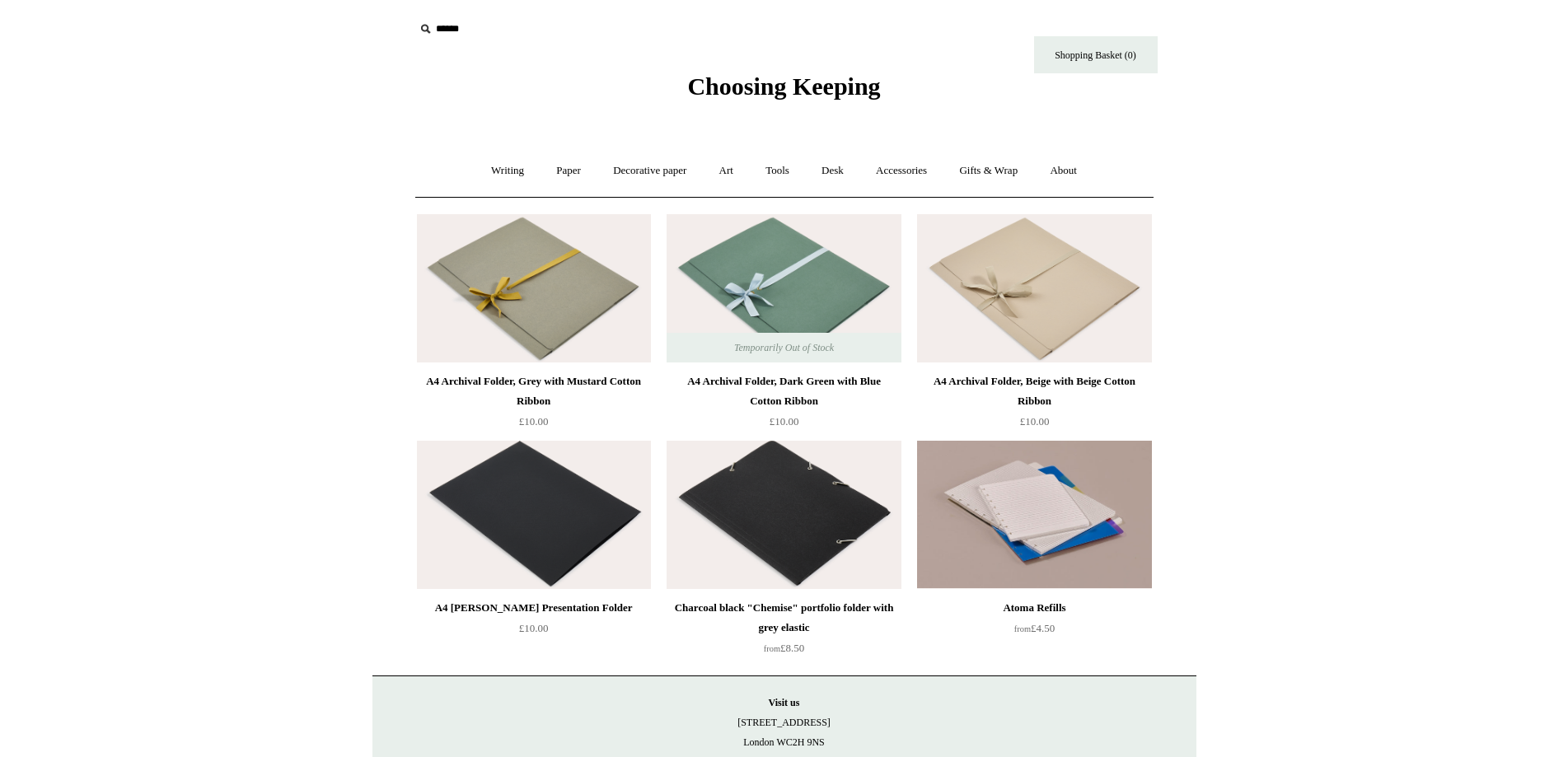
click at [788, 173] on link "Tools +" at bounding box center [777, 171] width 53 height 43
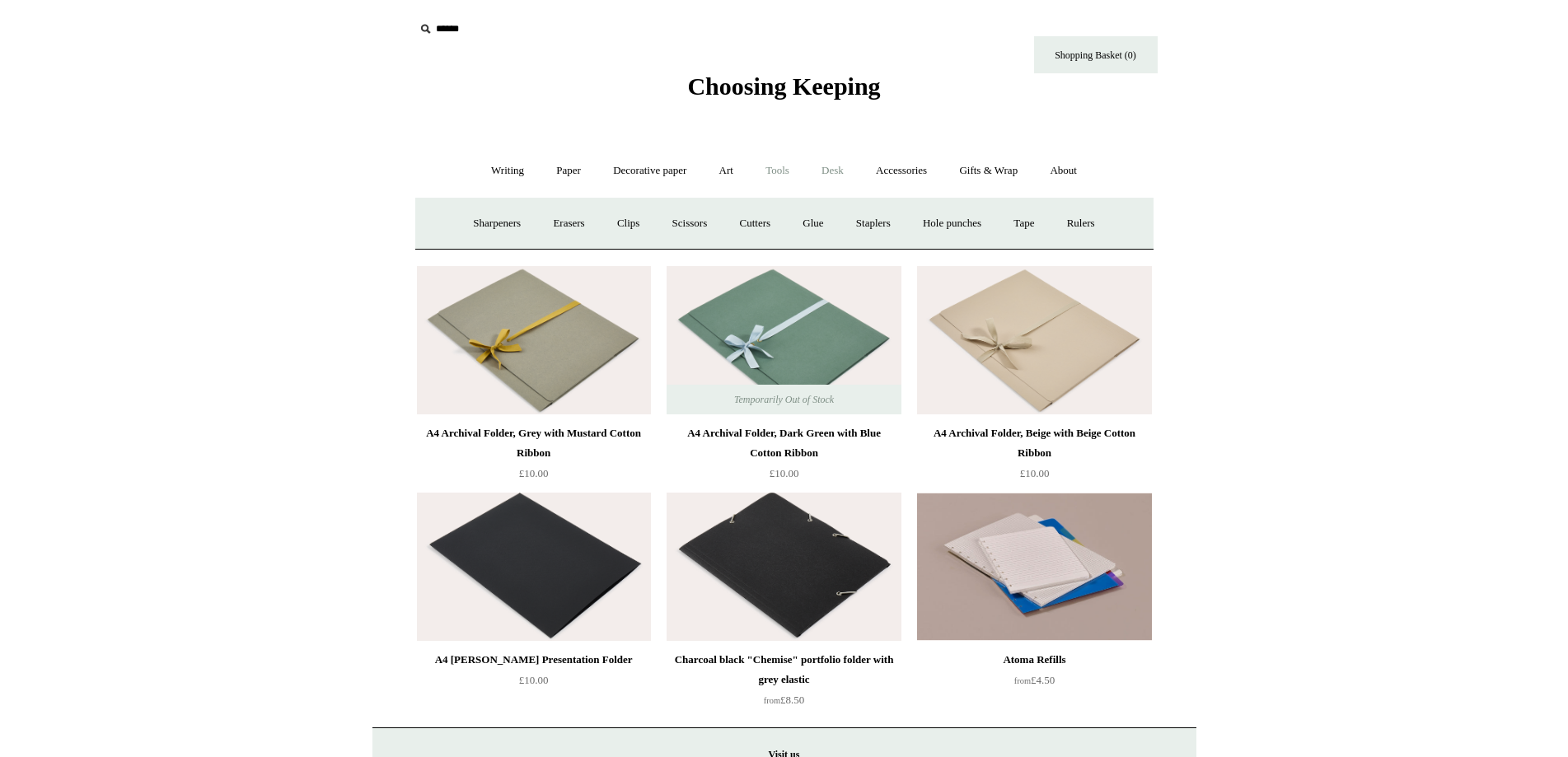
click at [830, 152] on link "Desk +" at bounding box center [832, 171] width 52 height 43
click at [905, 168] on link "Accessories +" at bounding box center [901, 171] width 81 height 43
click at [511, 229] on link "Personal Accessories +" at bounding box center [503, 224] width 119 height 43
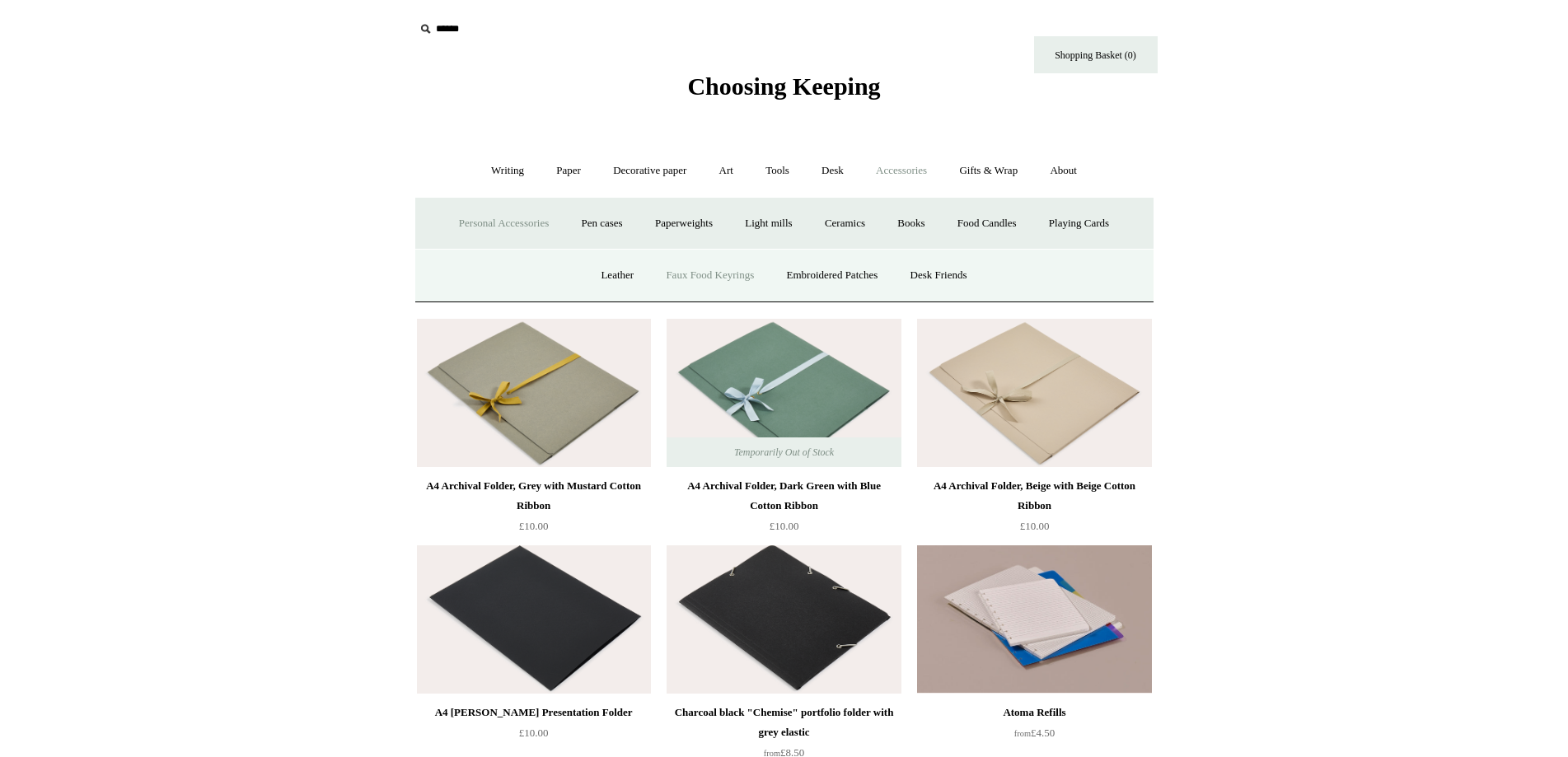
click at [692, 272] on link "Faux Food Keyrings" at bounding box center [709, 275] width 117 height 43
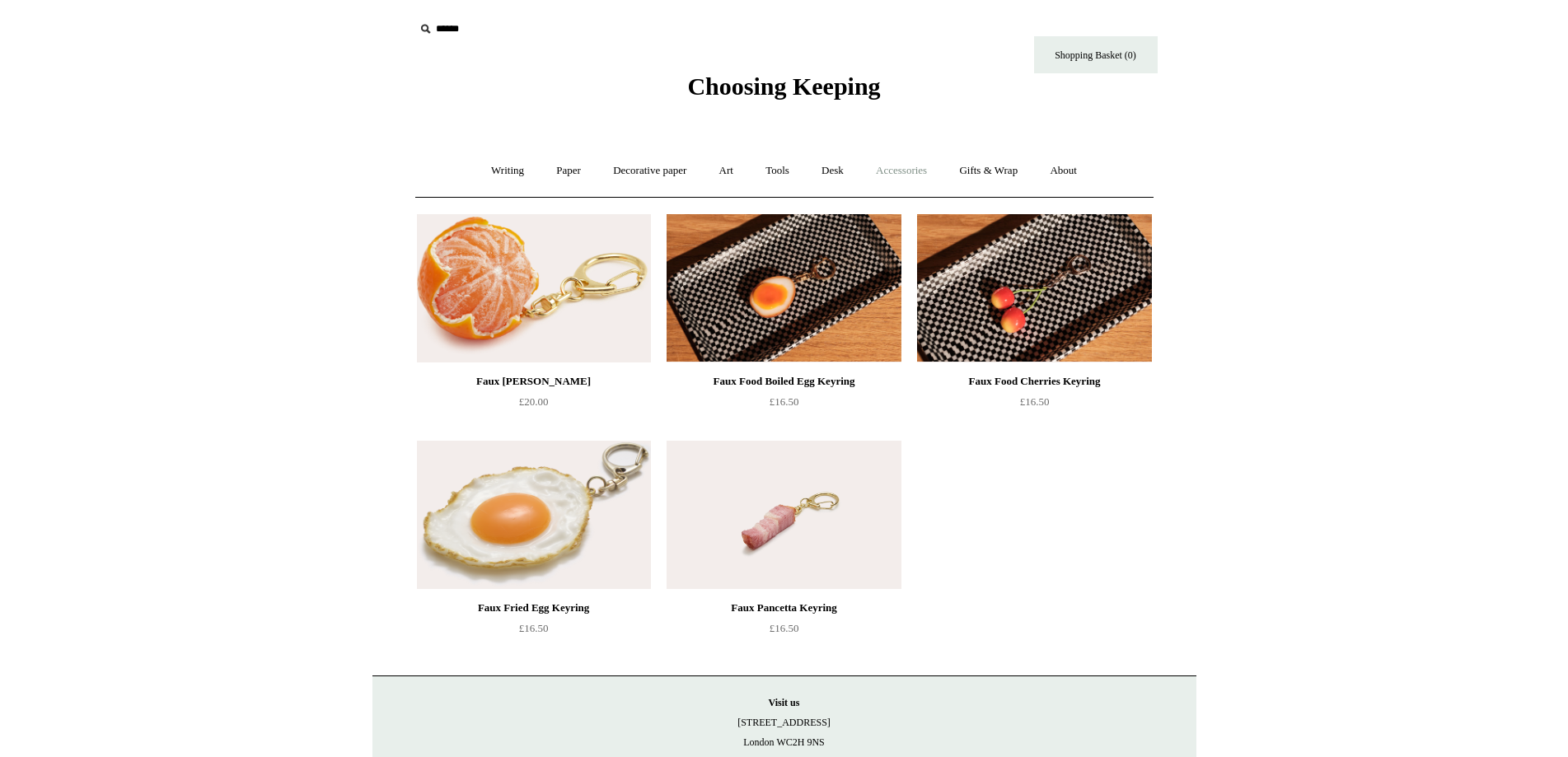
click at [918, 172] on link "Accessories +" at bounding box center [901, 171] width 81 height 43
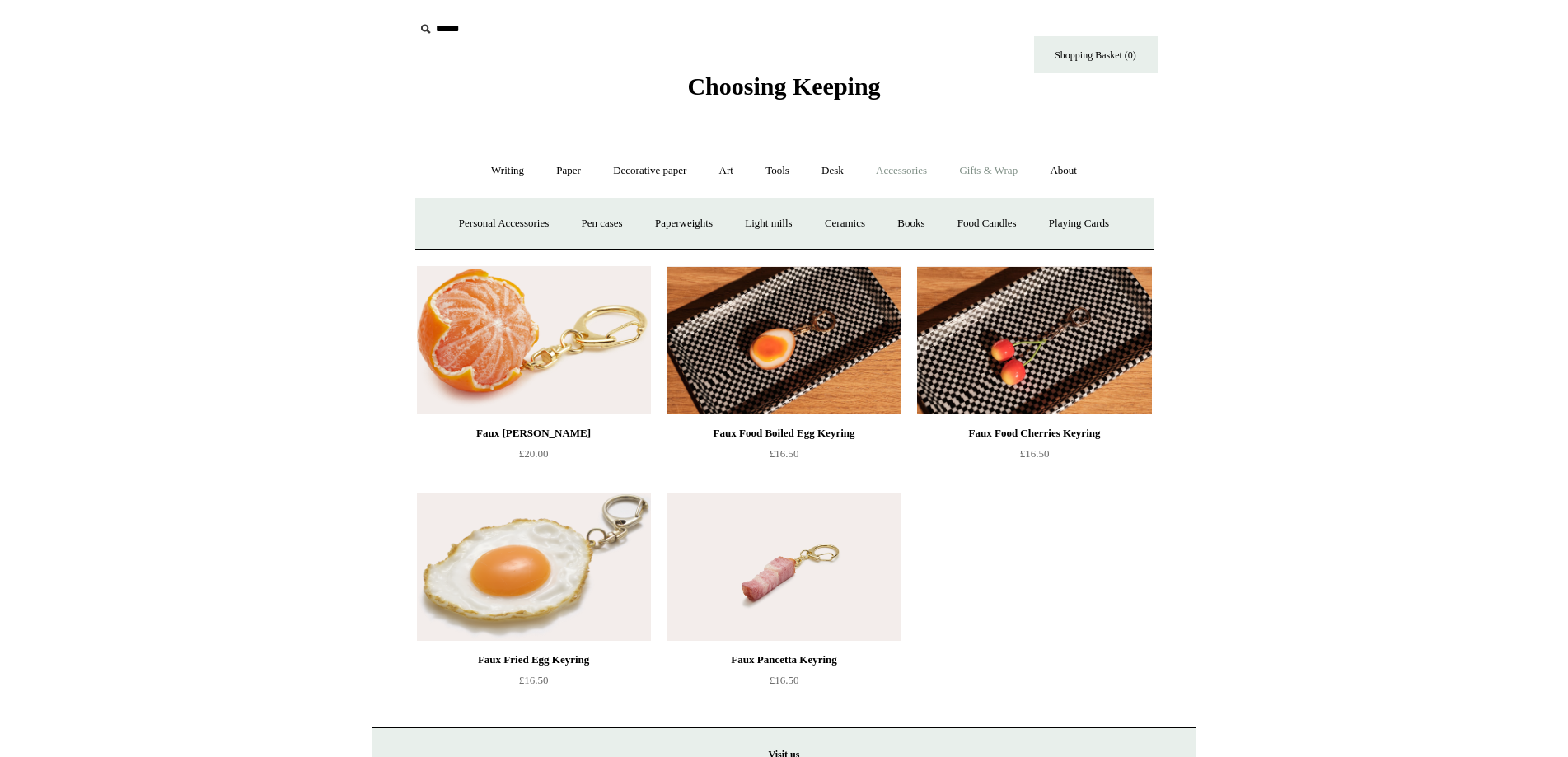
click at [990, 171] on link "Gifts & Wrap +" at bounding box center [987, 171] width 88 height 43
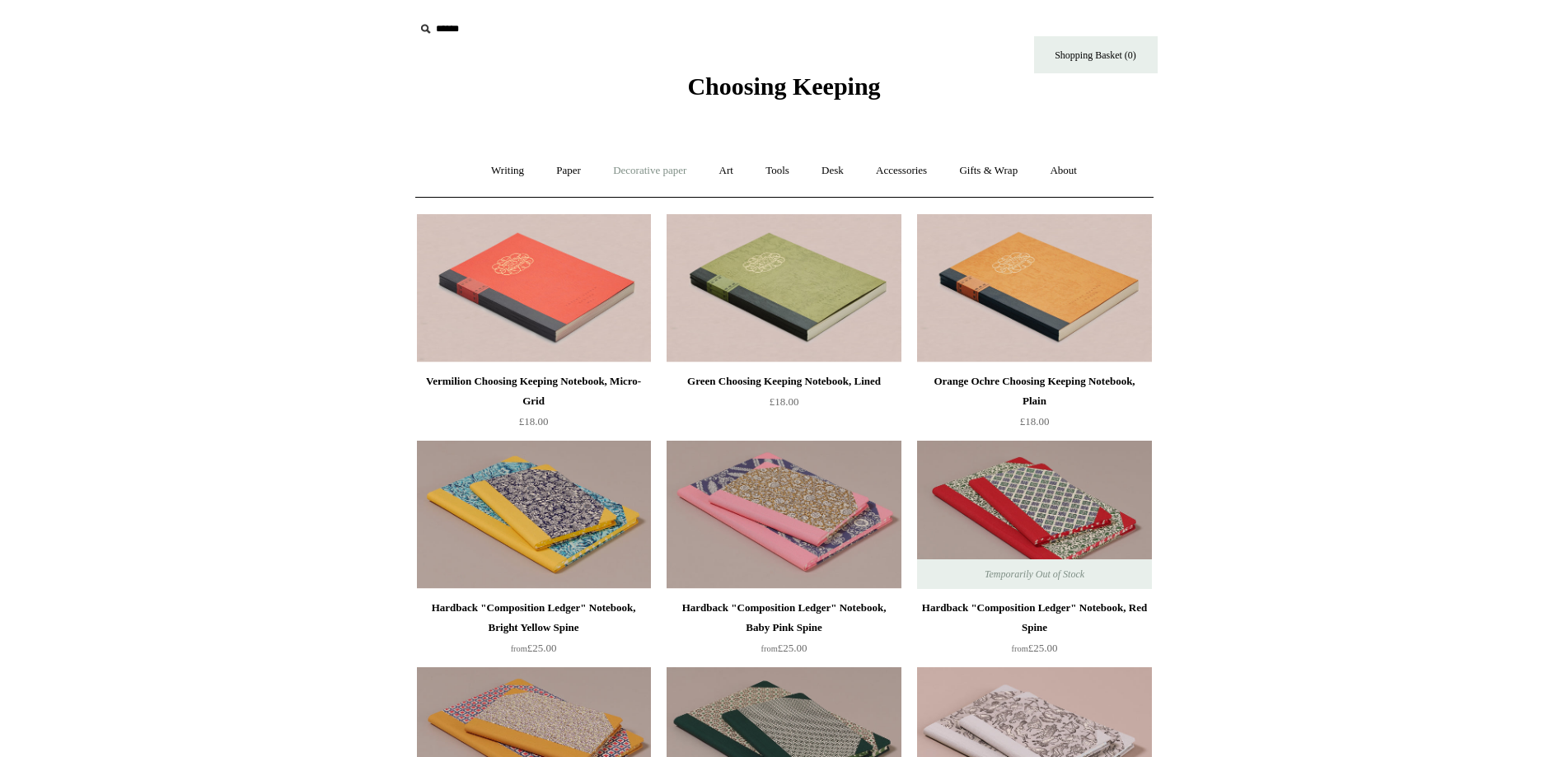
click at [659, 177] on link "Decorative paper +" at bounding box center [649, 171] width 103 height 43
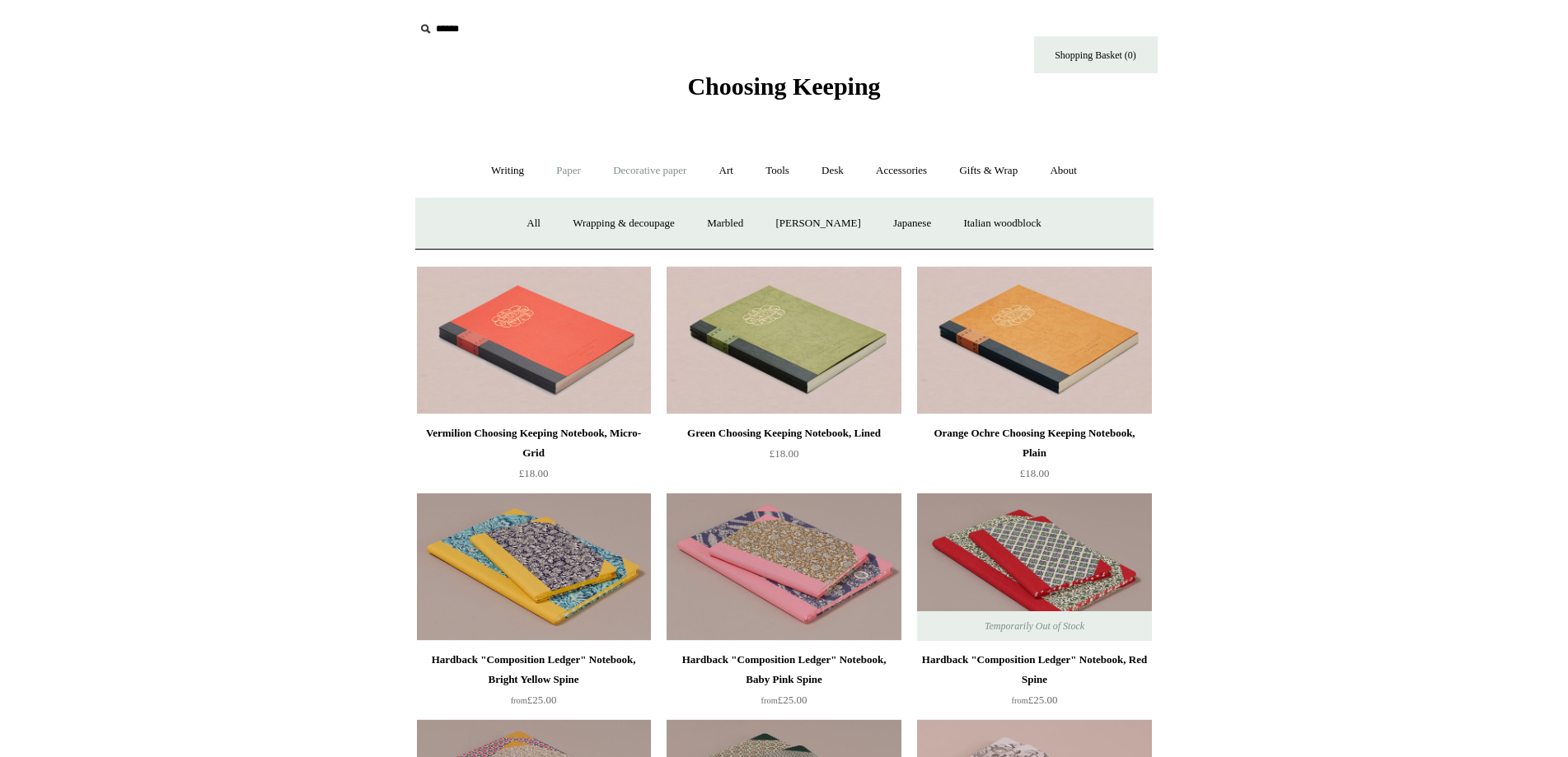
click at [566, 168] on link "Paper +" at bounding box center [568, 171] width 54 height 43
click at [652, 212] on link "📆 Dated Diaries 📆" at bounding box center [654, 224] width 120 height 43
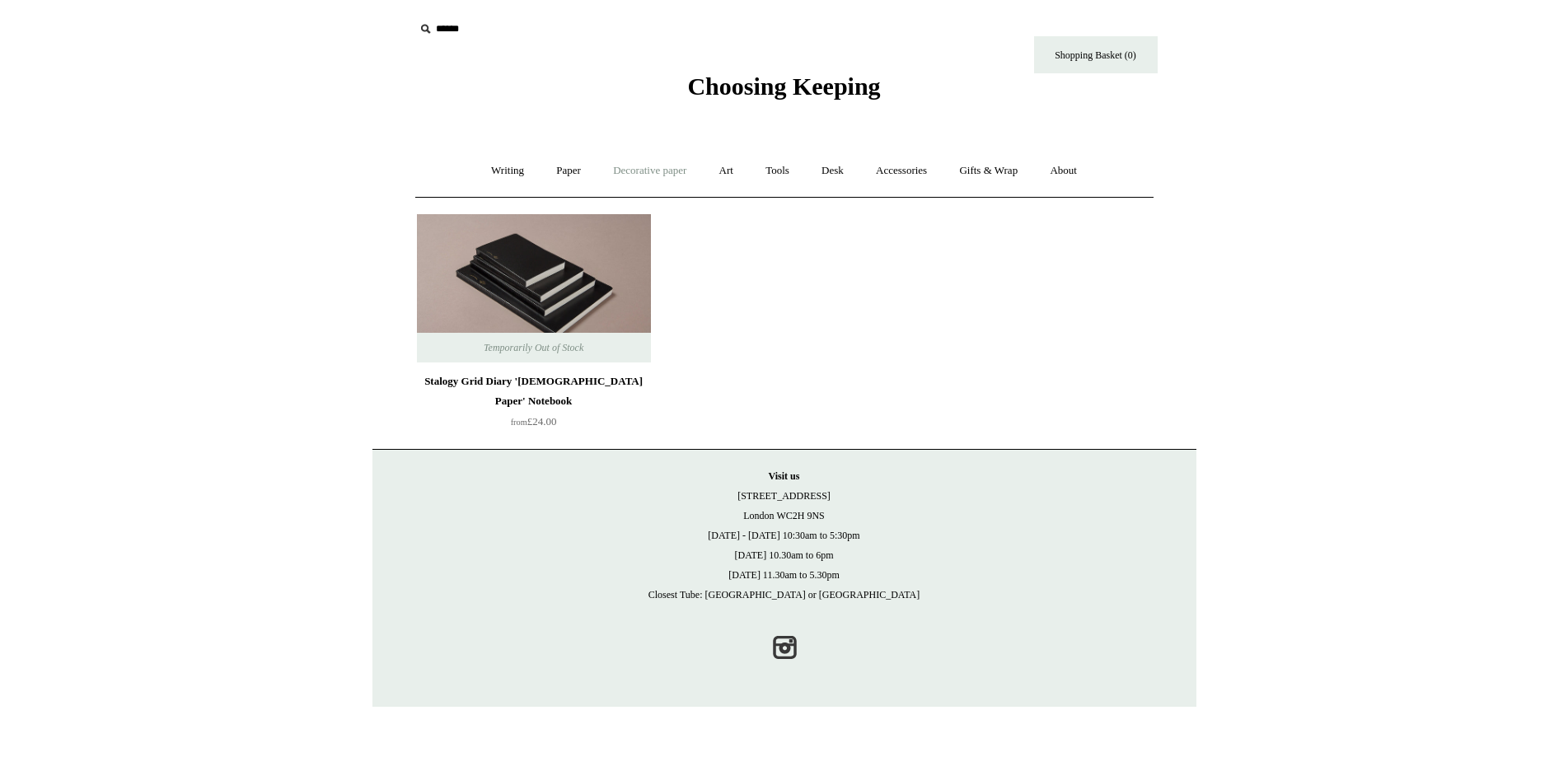
click at [663, 179] on link "Decorative paper +" at bounding box center [649, 171] width 103 height 43
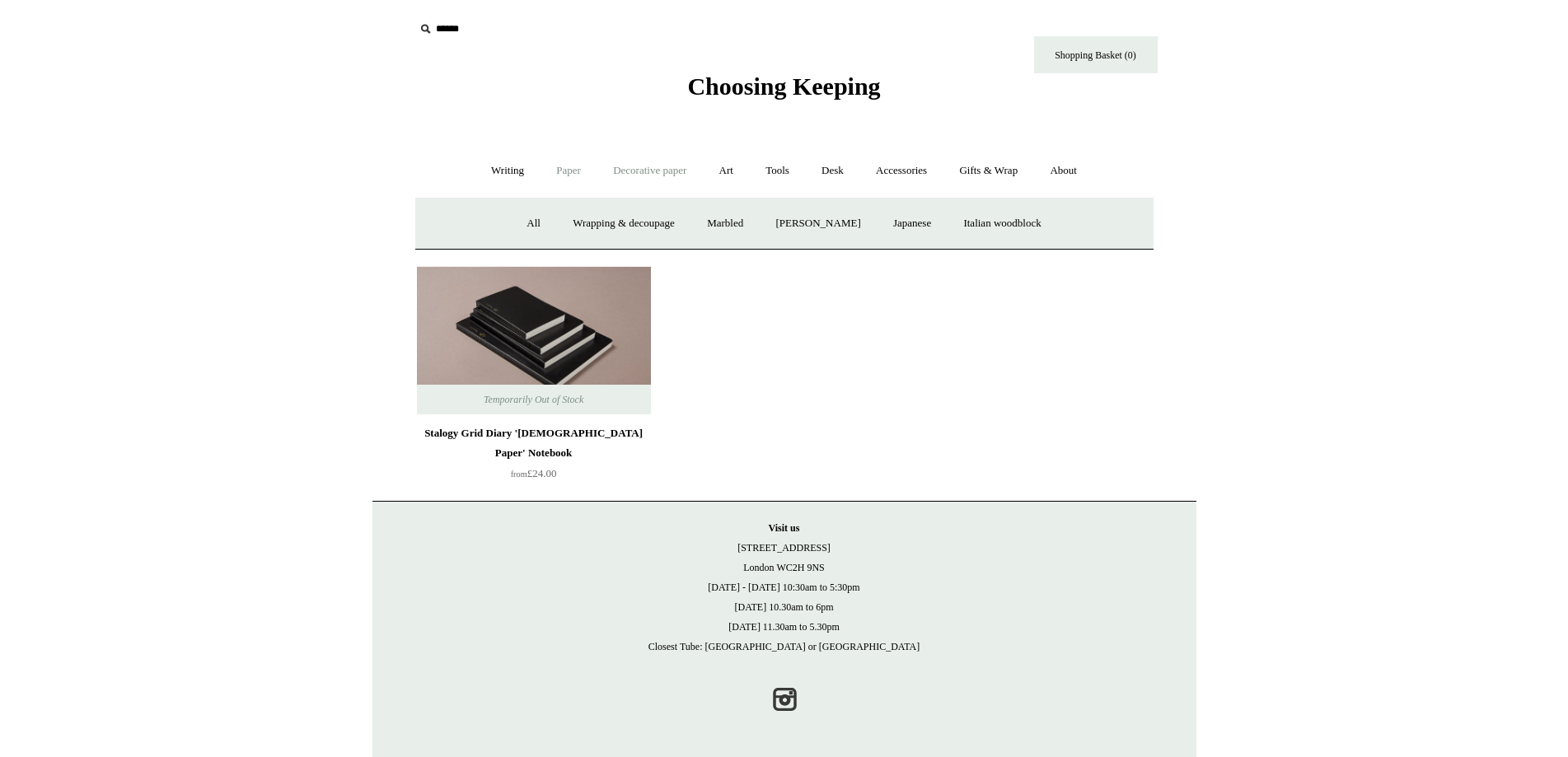
click at [556, 168] on link "Paper +" at bounding box center [568, 171] width 54 height 43
click at [764, 232] on link "Sketchbooks +" at bounding box center [759, 224] width 84 height 43
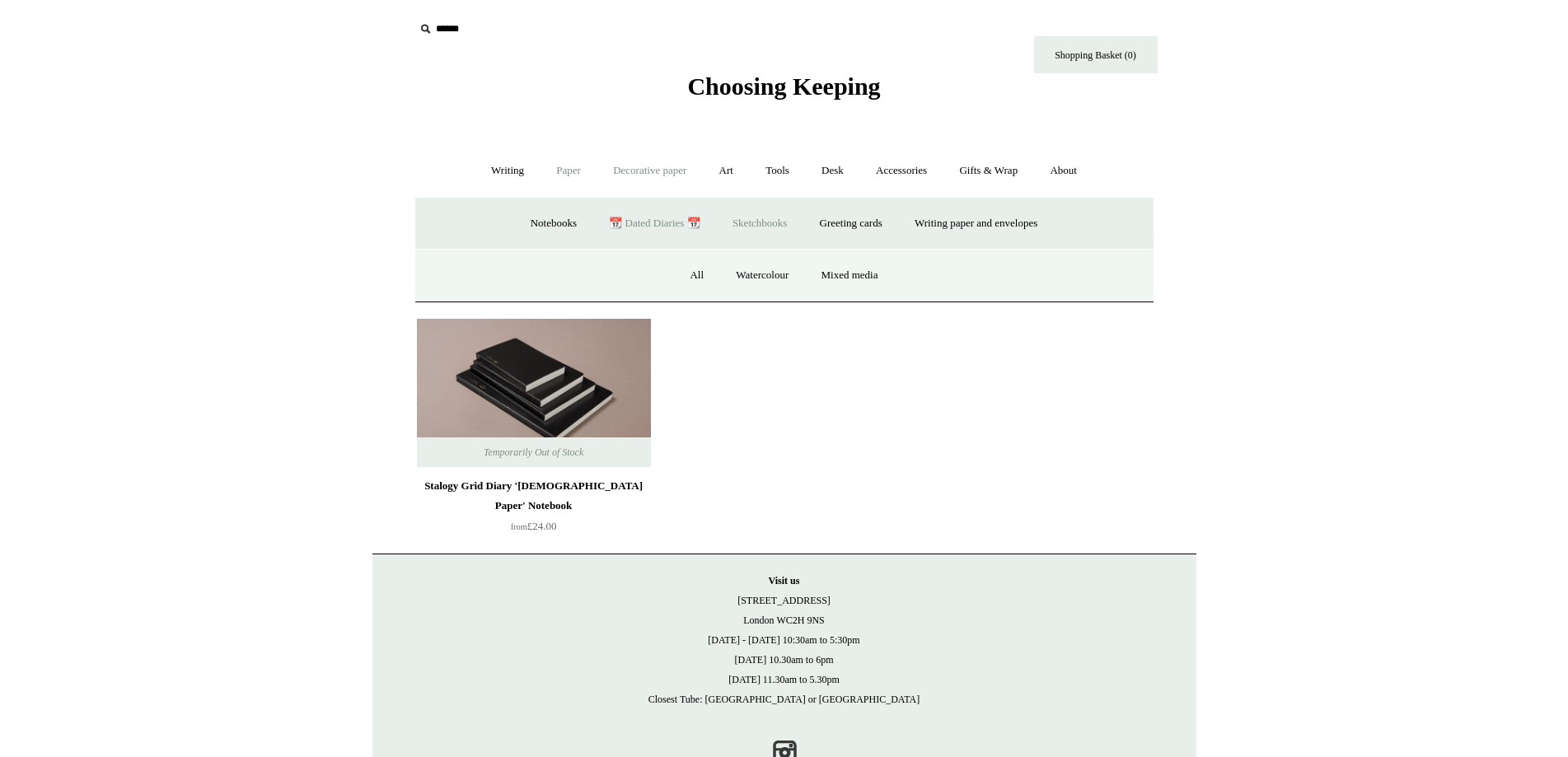
click at [648, 170] on link "Decorative paper +" at bounding box center [649, 171] width 103 height 43
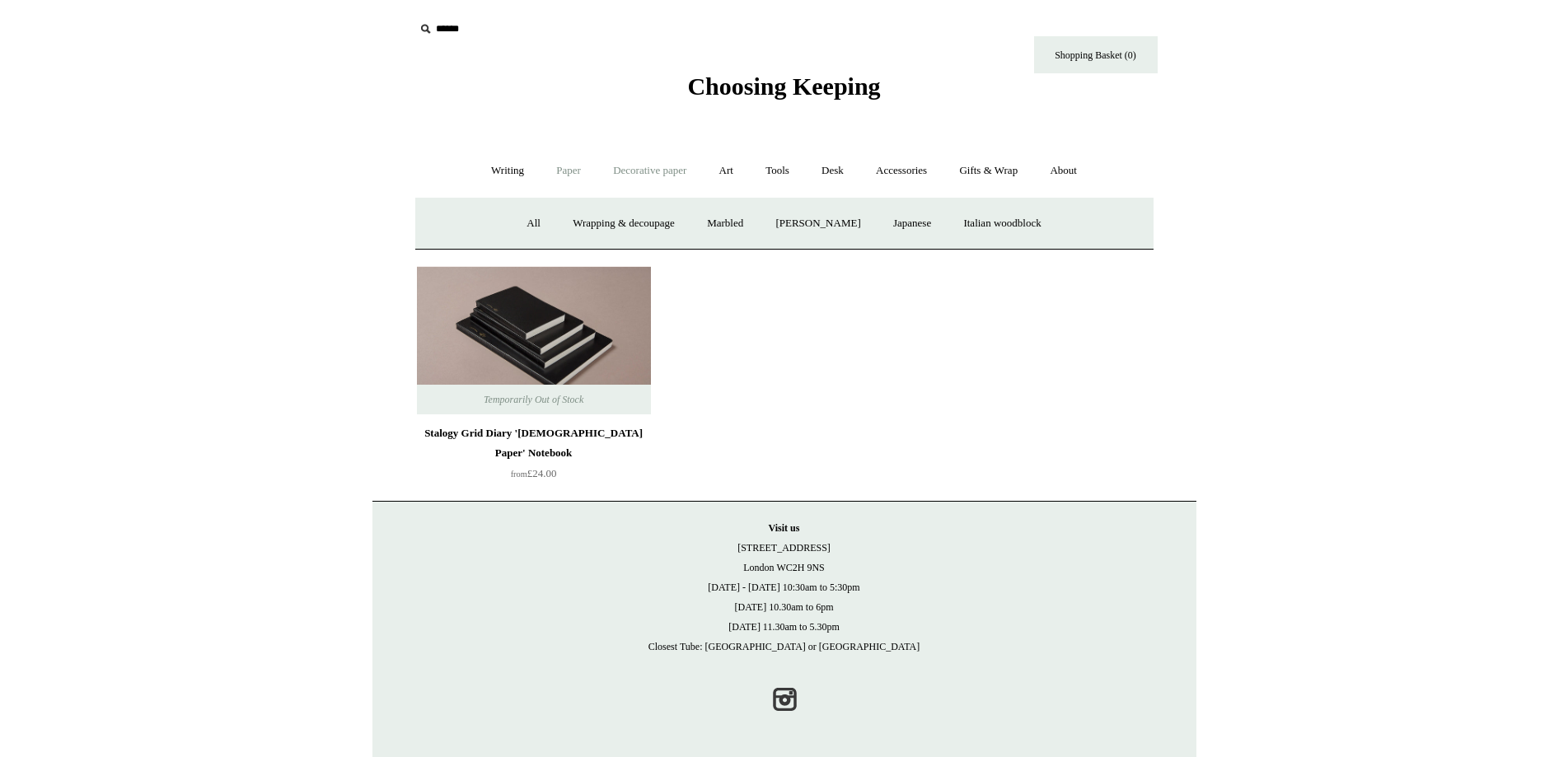
click at [563, 172] on link "Paper +" at bounding box center [568, 171] width 54 height 43
click at [653, 181] on link "Decorative paper +" at bounding box center [649, 171] width 103 height 43
click at [563, 183] on link "Paper +" at bounding box center [568, 171] width 54 height 43
click at [718, 179] on link "Art +" at bounding box center [726, 171] width 43 height 43
click at [663, 179] on link "Decorative paper +" at bounding box center [649, 171] width 103 height 43
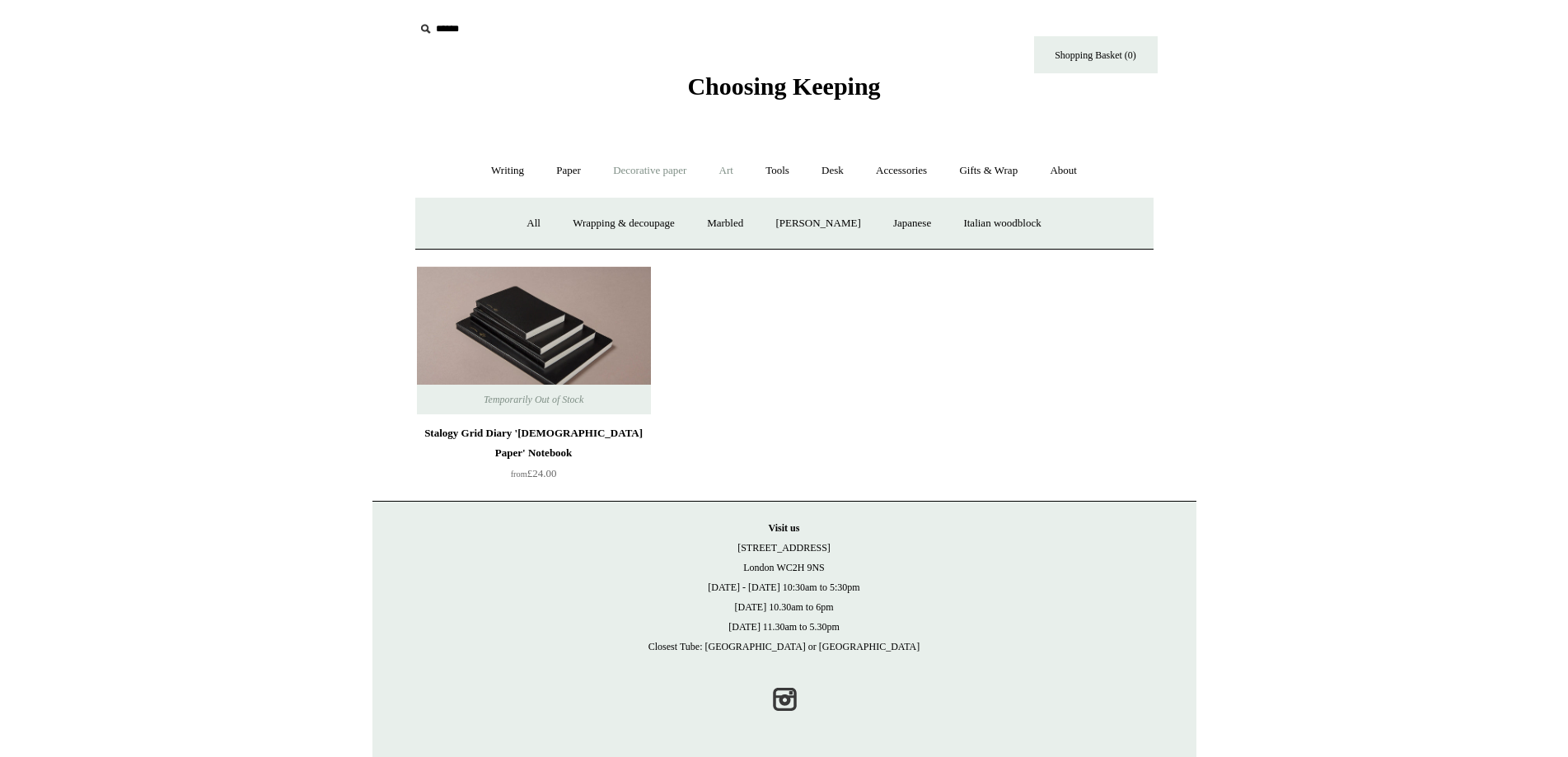
click at [718, 181] on link "Art +" at bounding box center [726, 171] width 43 height 43
click at [631, 182] on link "Decorative paper +" at bounding box center [649, 171] width 103 height 43
click at [563, 179] on link "Paper +" at bounding box center [568, 171] width 54 height 43
click at [719, 175] on link "Art +" at bounding box center [726, 171] width 43 height 43
click at [566, 172] on link "Paper +" at bounding box center [568, 171] width 54 height 43
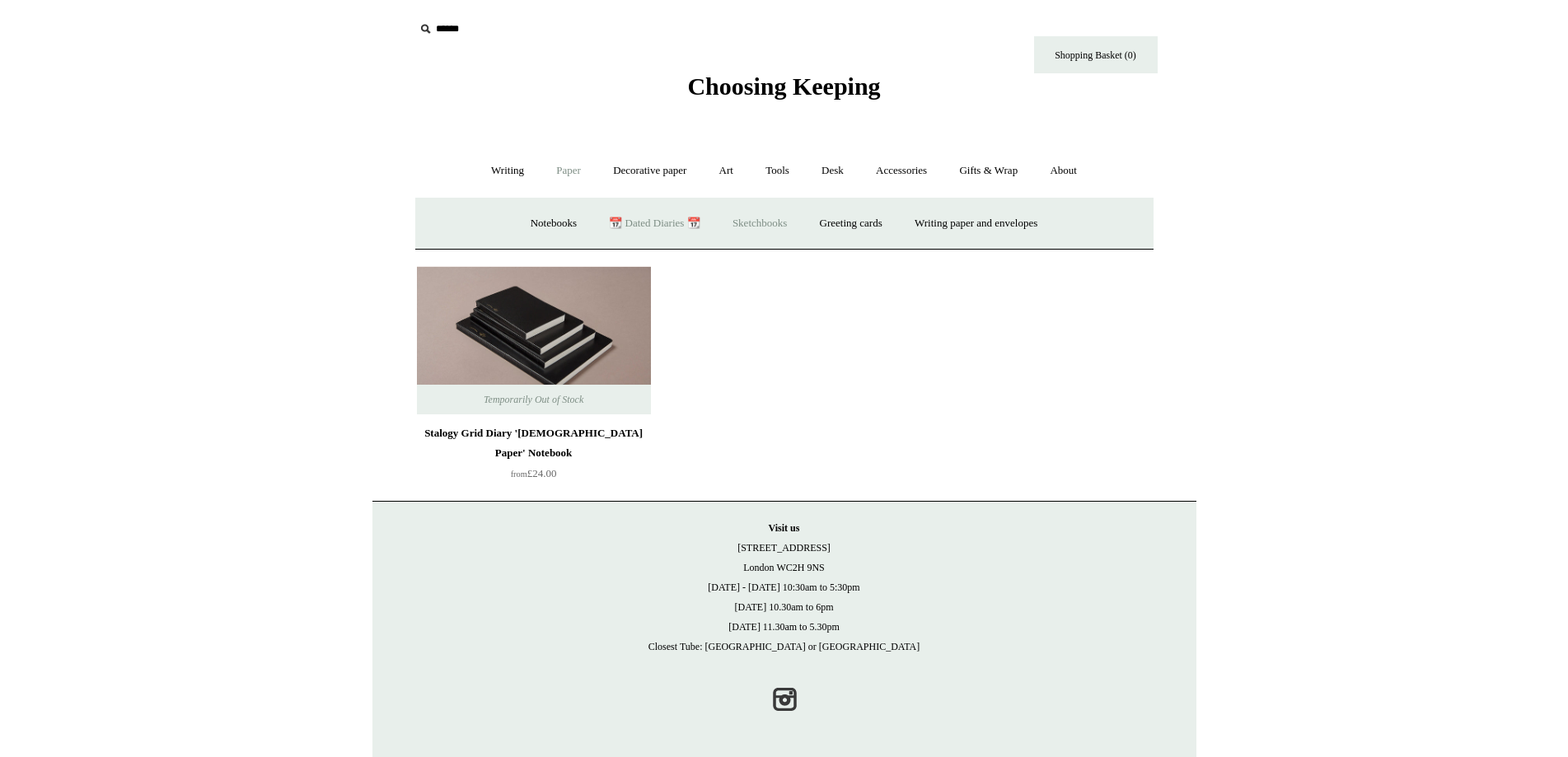
click at [771, 219] on link "Sketchbooks +" at bounding box center [759, 224] width 84 height 43
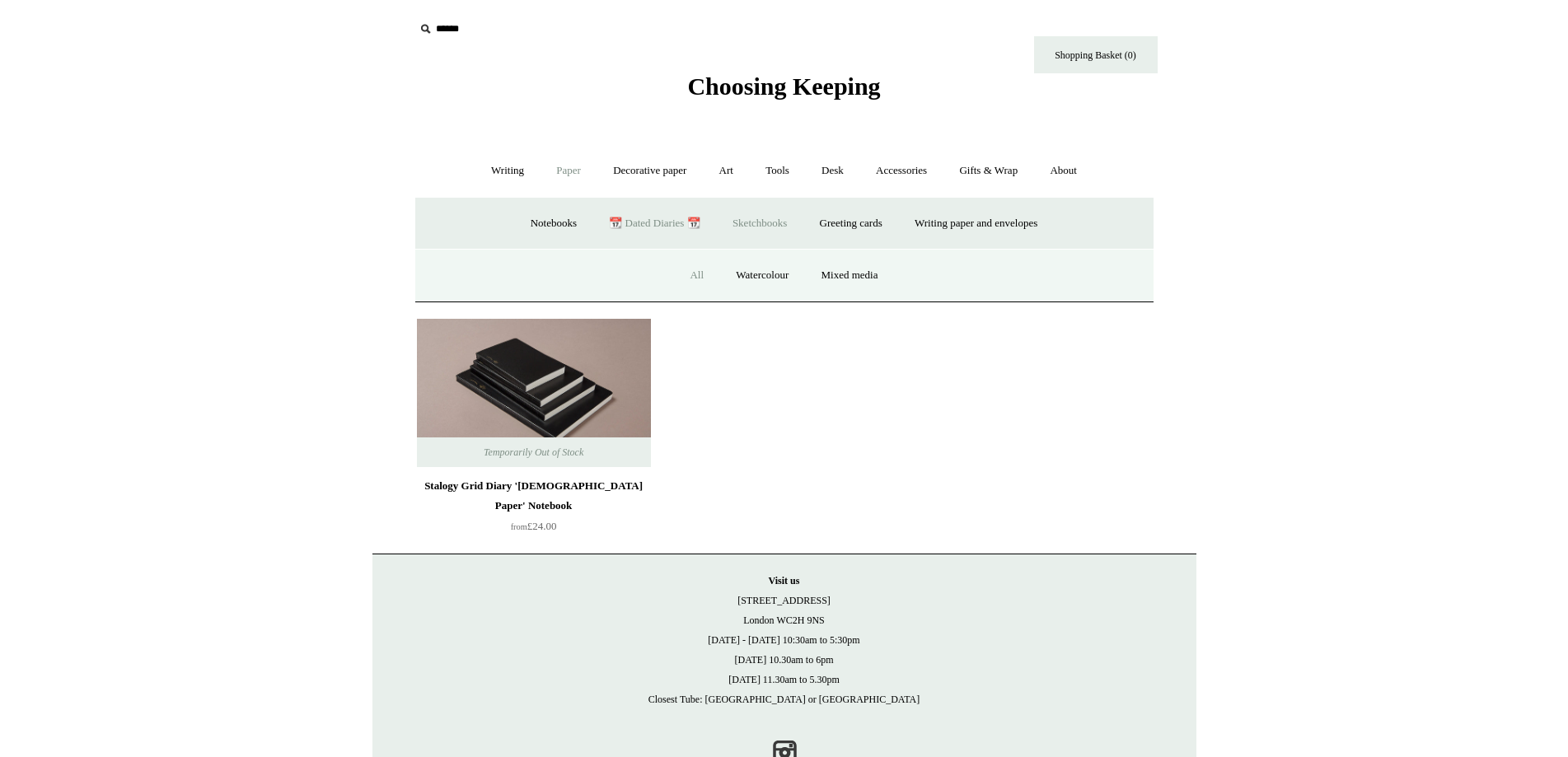
click at [700, 272] on link "All" at bounding box center [696, 275] width 43 height 43
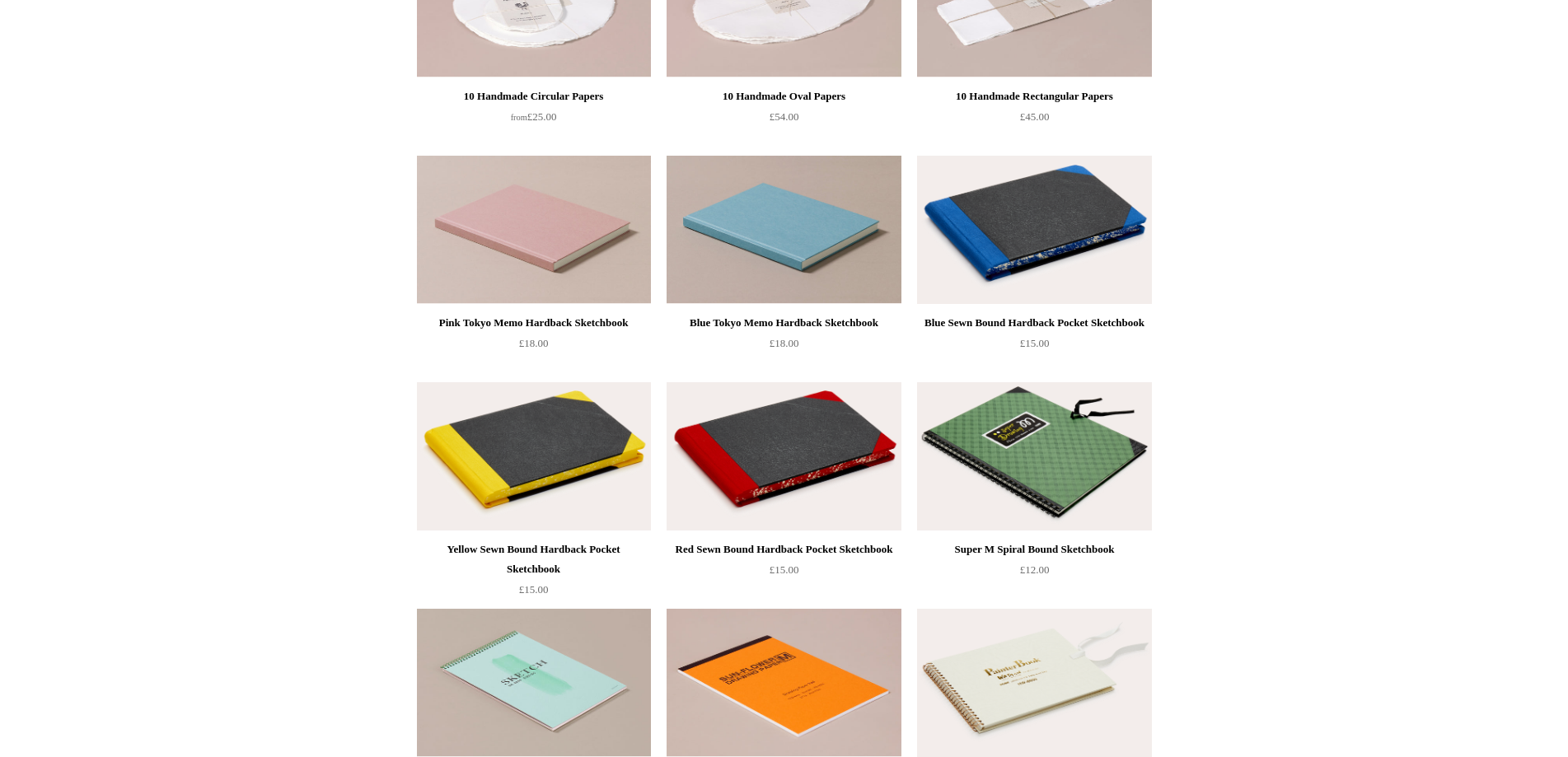
scroll to position [658, 0]
